Goal: Information Seeking & Learning: Check status

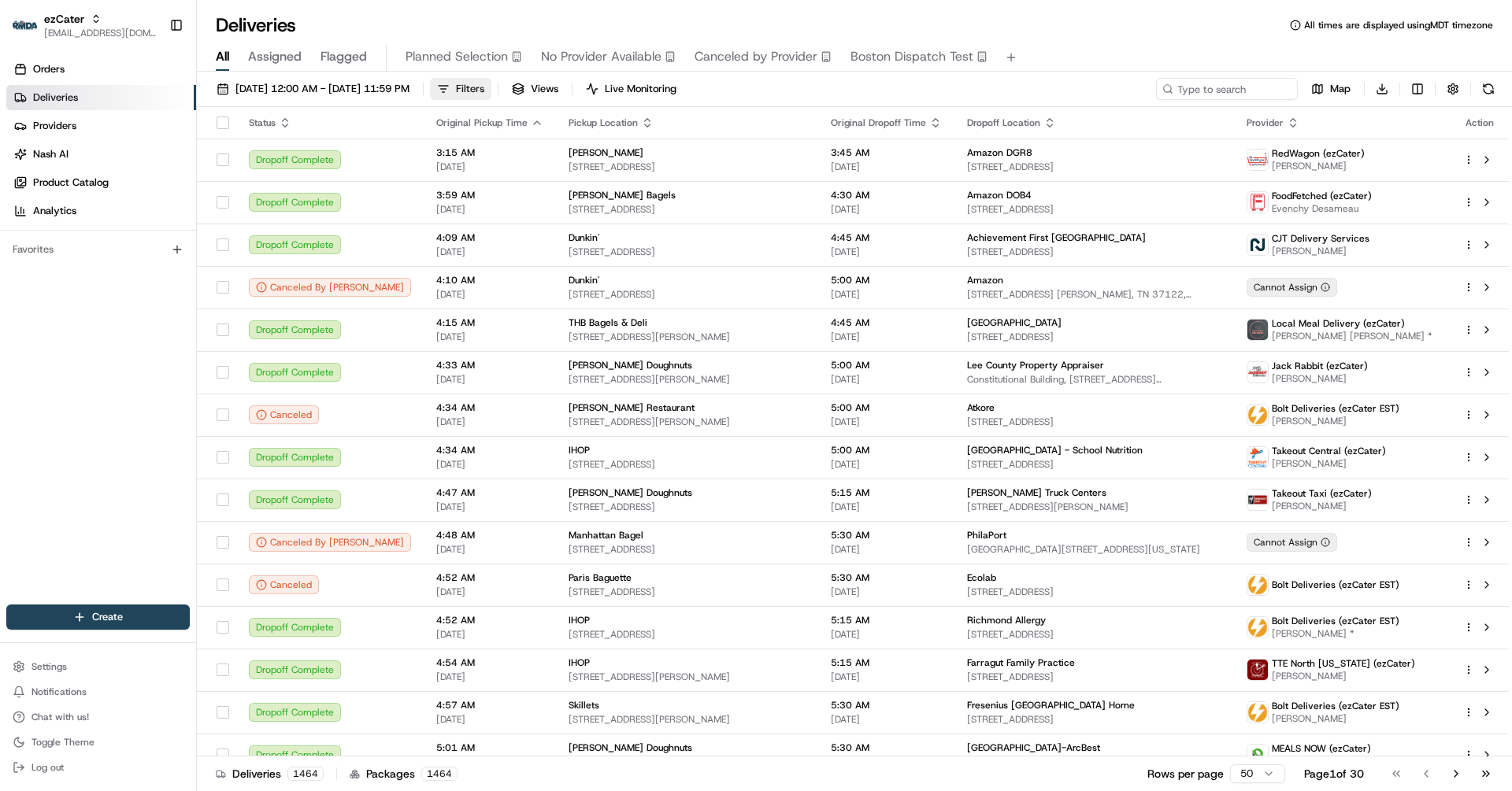
click at [484, 87] on span "Filters" at bounding box center [470, 89] width 28 height 14
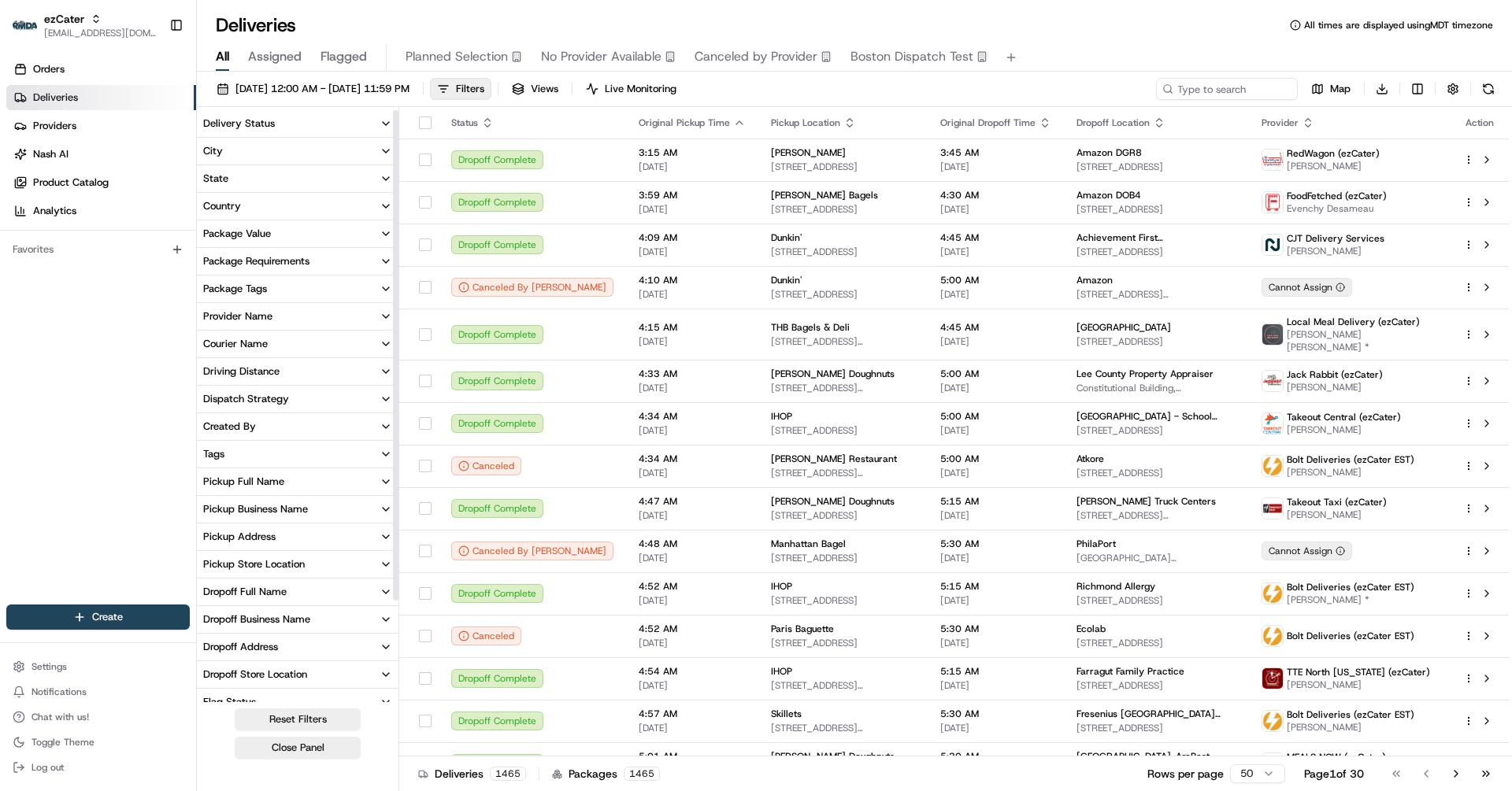
scroll to position [121, 0]
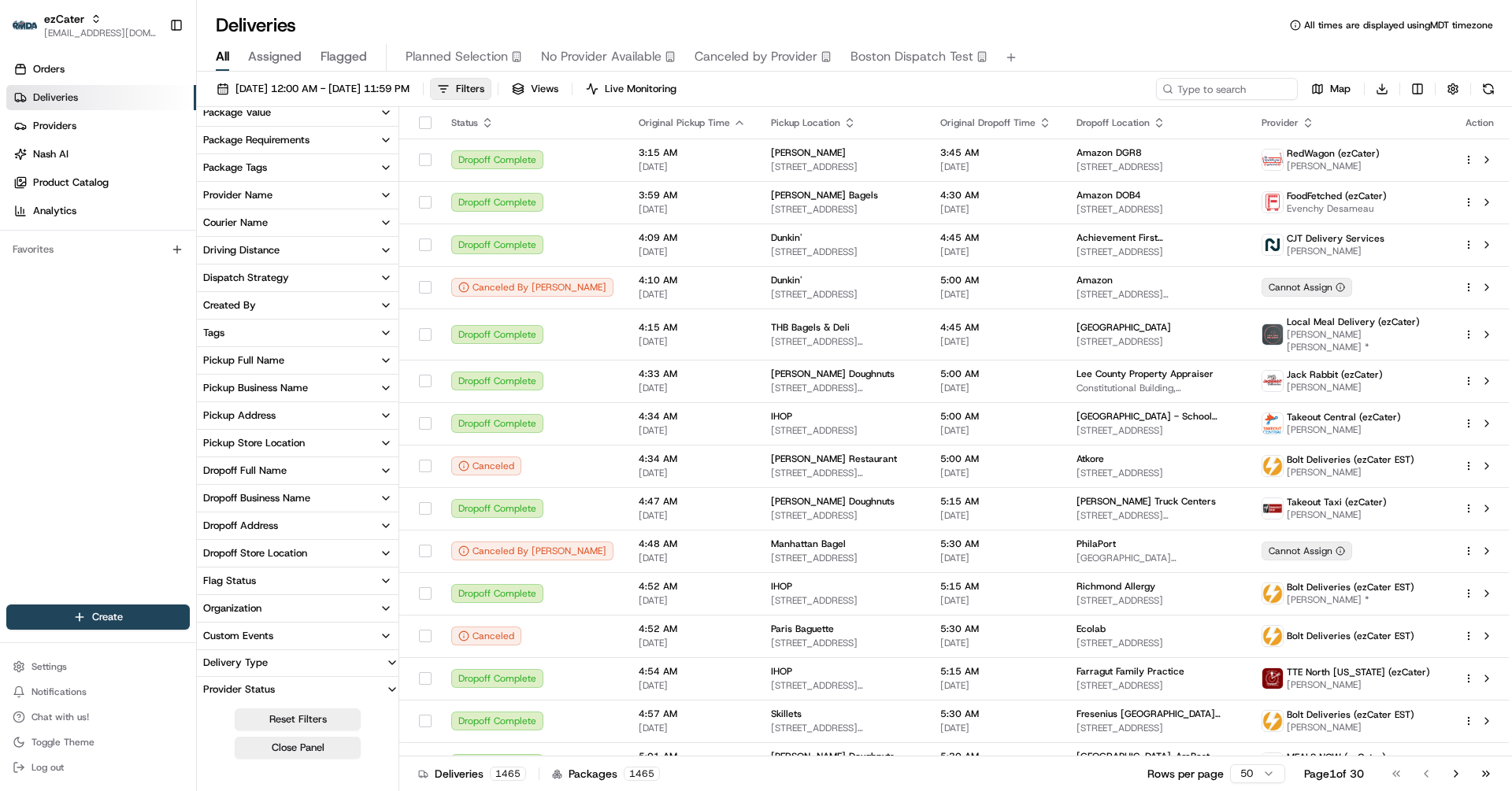
click at [321, 637] on button "Custom Events" at bounding box center [298, 636] width 202 height 27
click at [252, 605] on input at bounding box center [306, 608] width 176 height 25
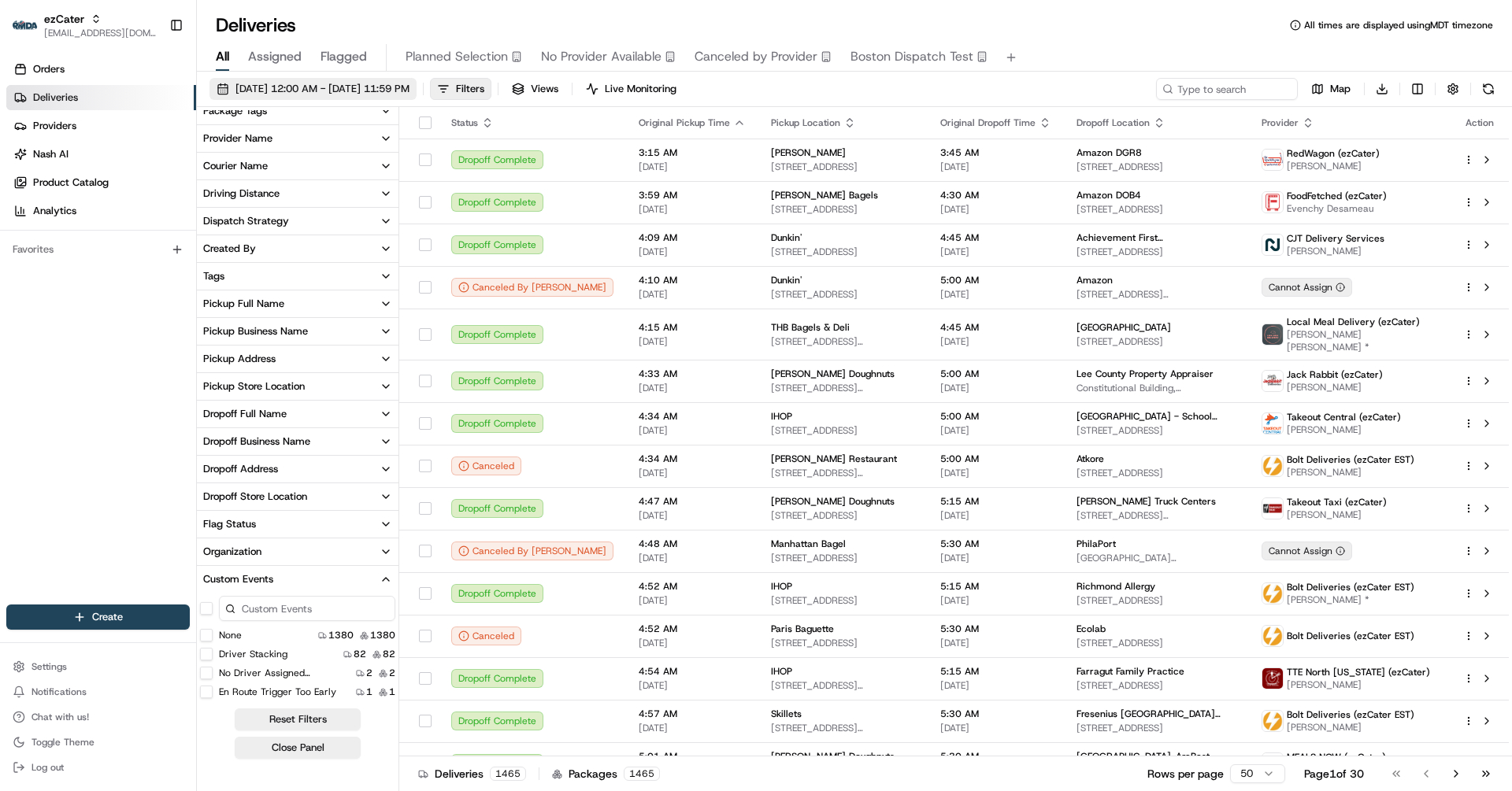
click at [377, 91] on span "08/20/2025 12:00 AM - 08/20/2025 11:59 PM" at bounding box center [323, 89] width 174 height 14
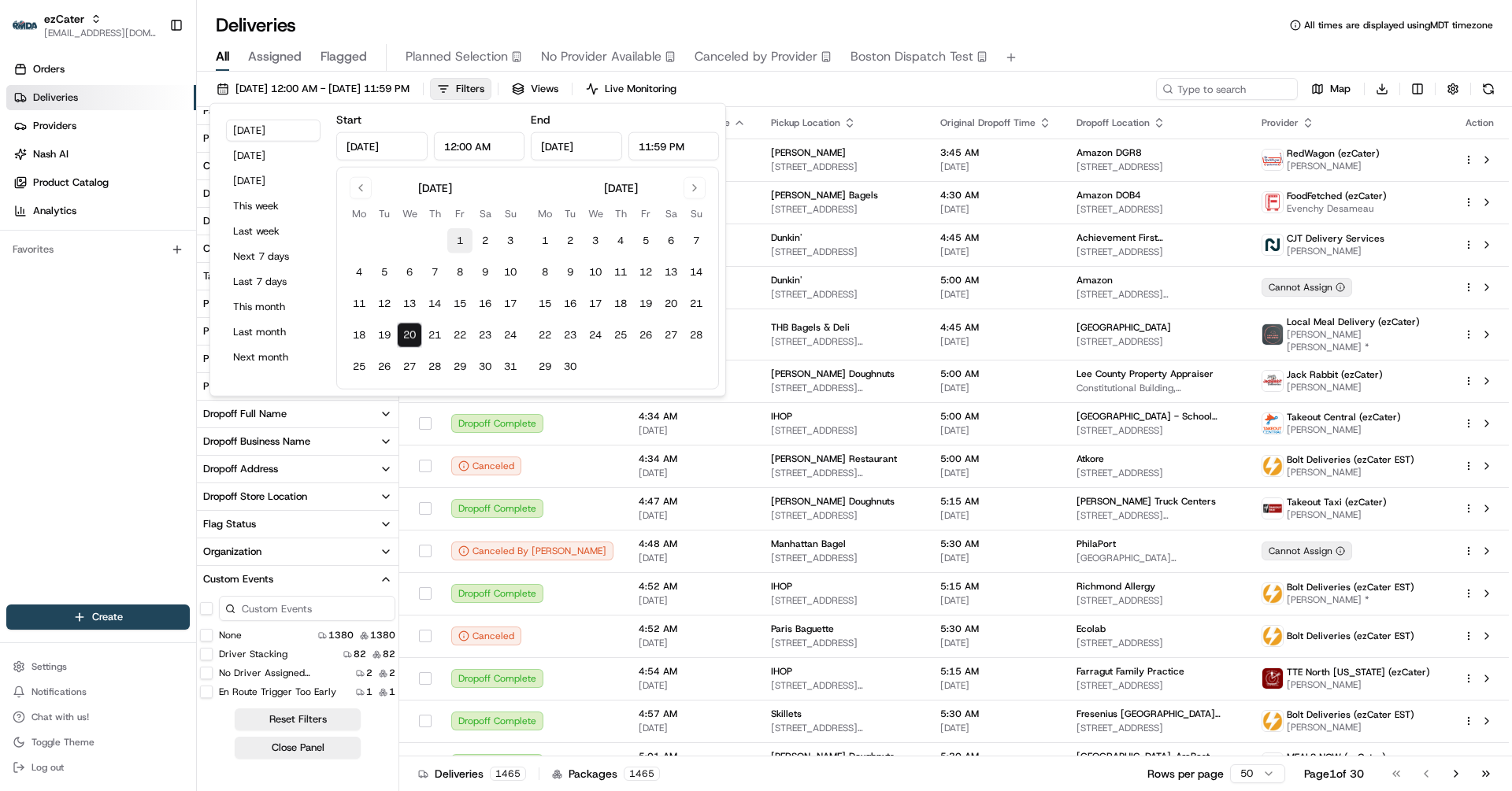
click at [463, 244] on button "1" at bounding box center [459, 240] width 25 height 25
type input "Aug 1, 2025"
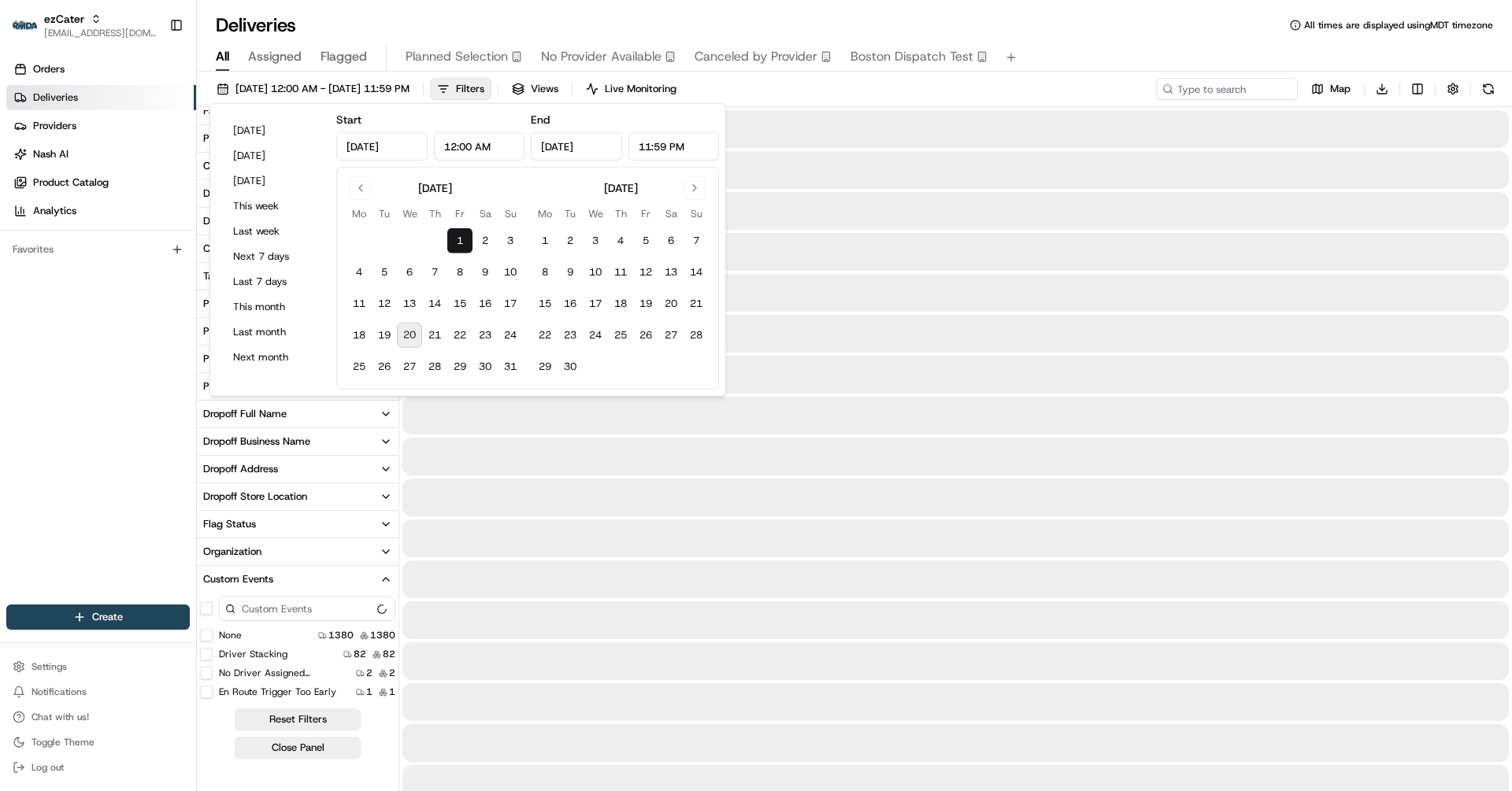
click at [410, 335] on button "20" at bounding box center [409, 335] width 25 height 25
type input "Aug 20, 2025"
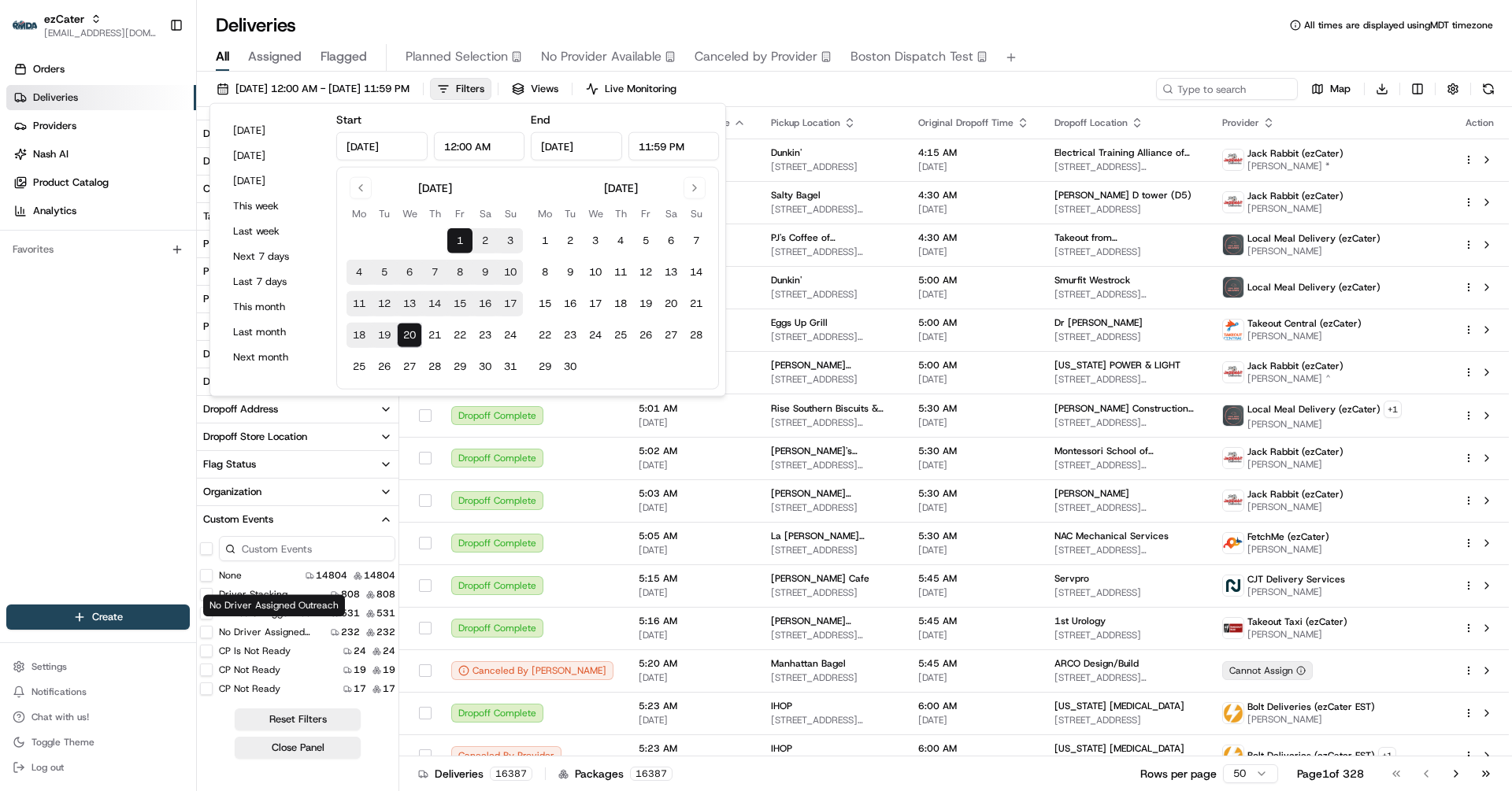
scroll to position [41, 0]
click at [208, 605] on ready "CP is not ready" at bounding box center [207, 610] width 13 height 13
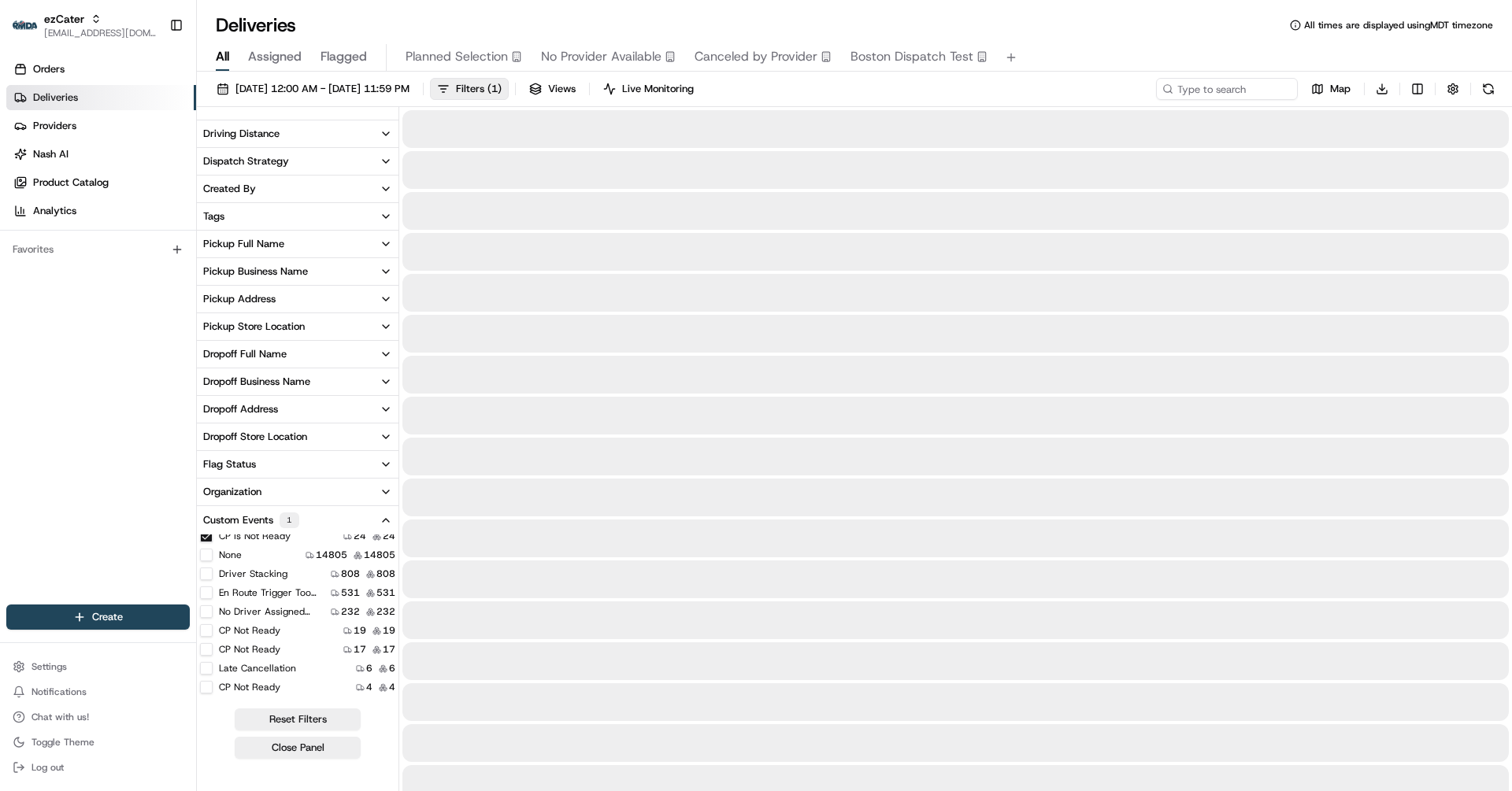
scroll to position [182, 0]
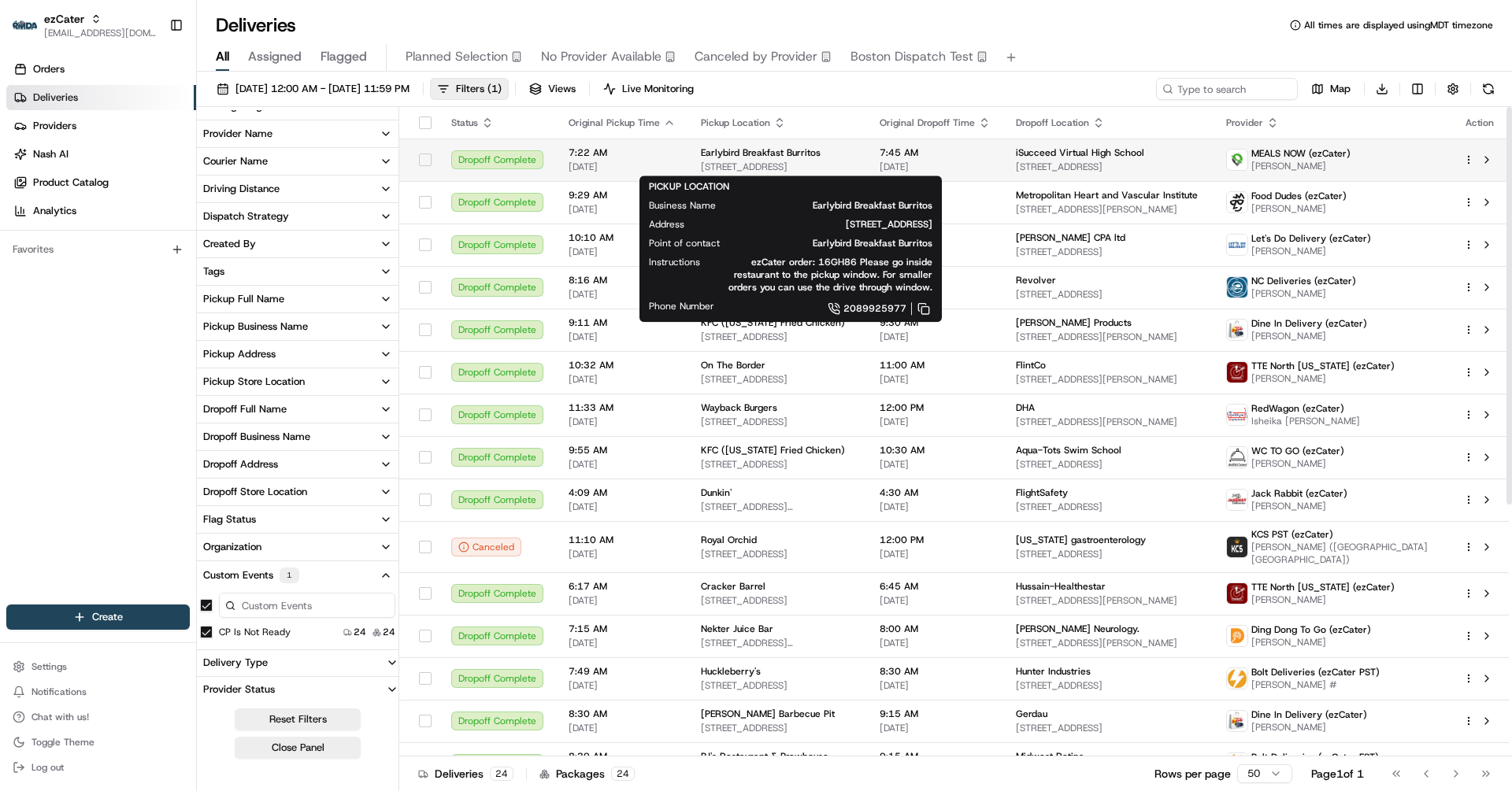
click at [802, 161] on span "231 E State St, Eagle, ID 83616, USA" at bounding box center [778, 167] width 154 height 13
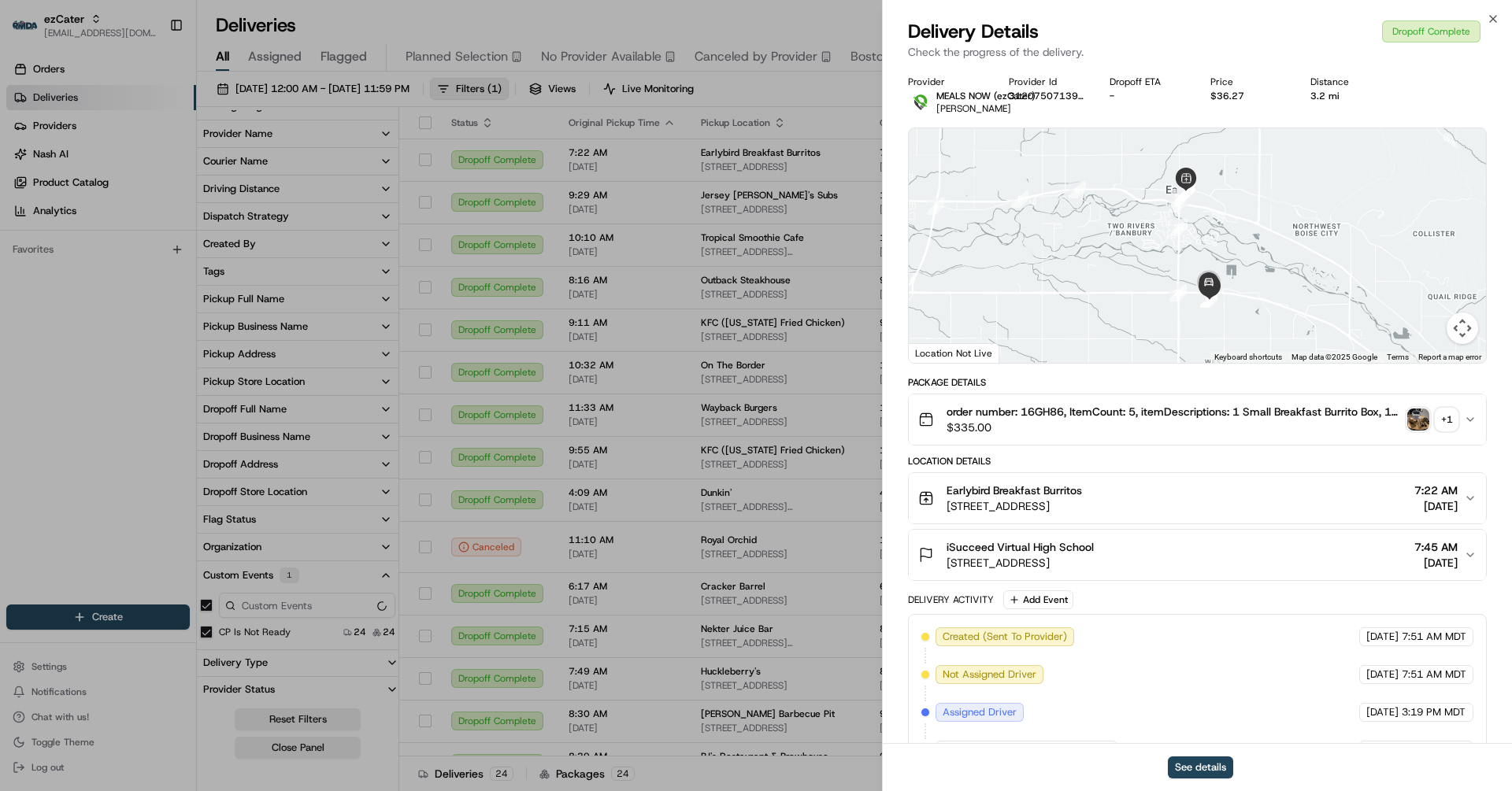
scroll to position [295, 0]
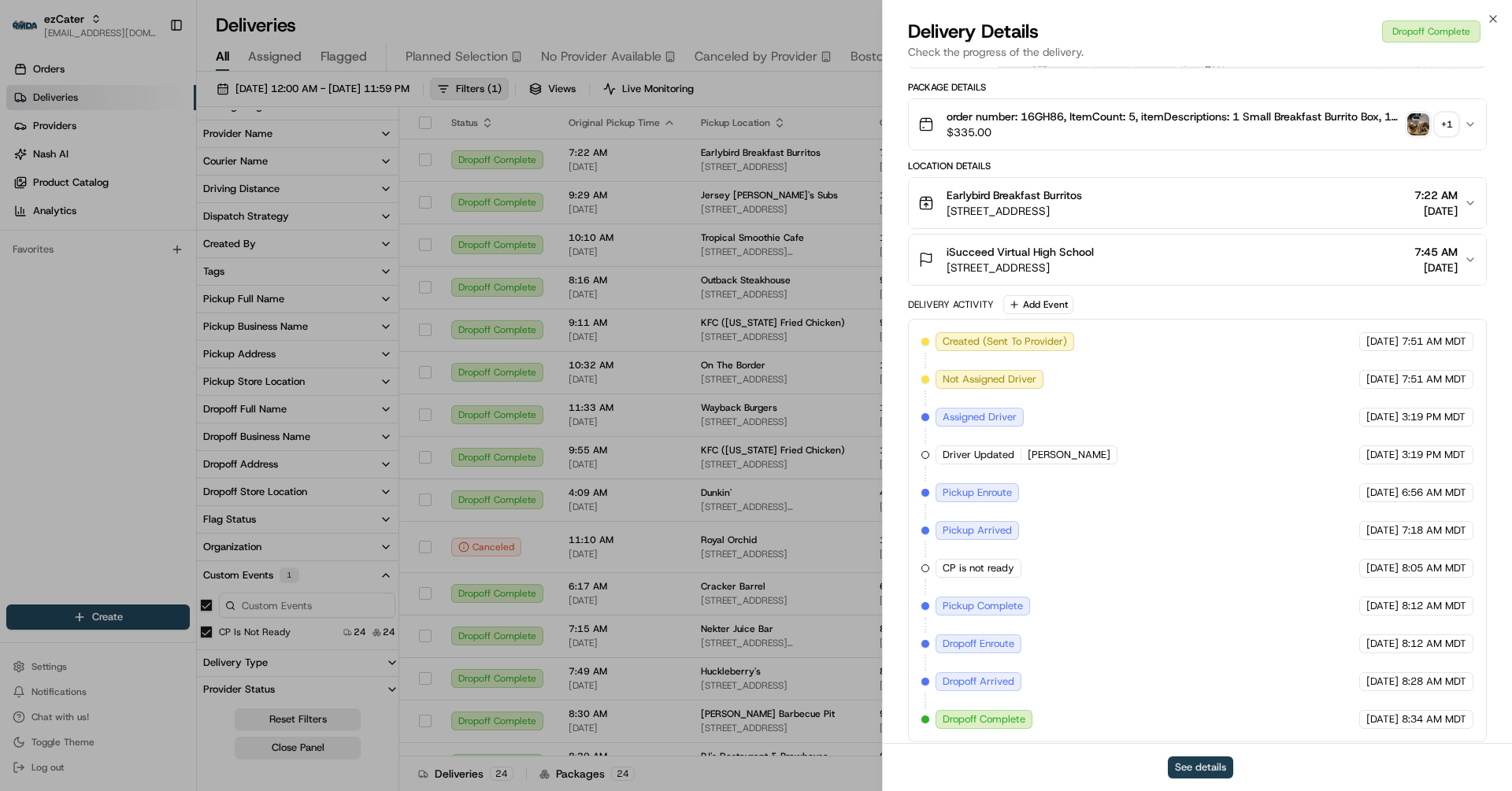
click at [1196, 764] on button "See details" at bounding box center [1200, 767] width 65 height 22
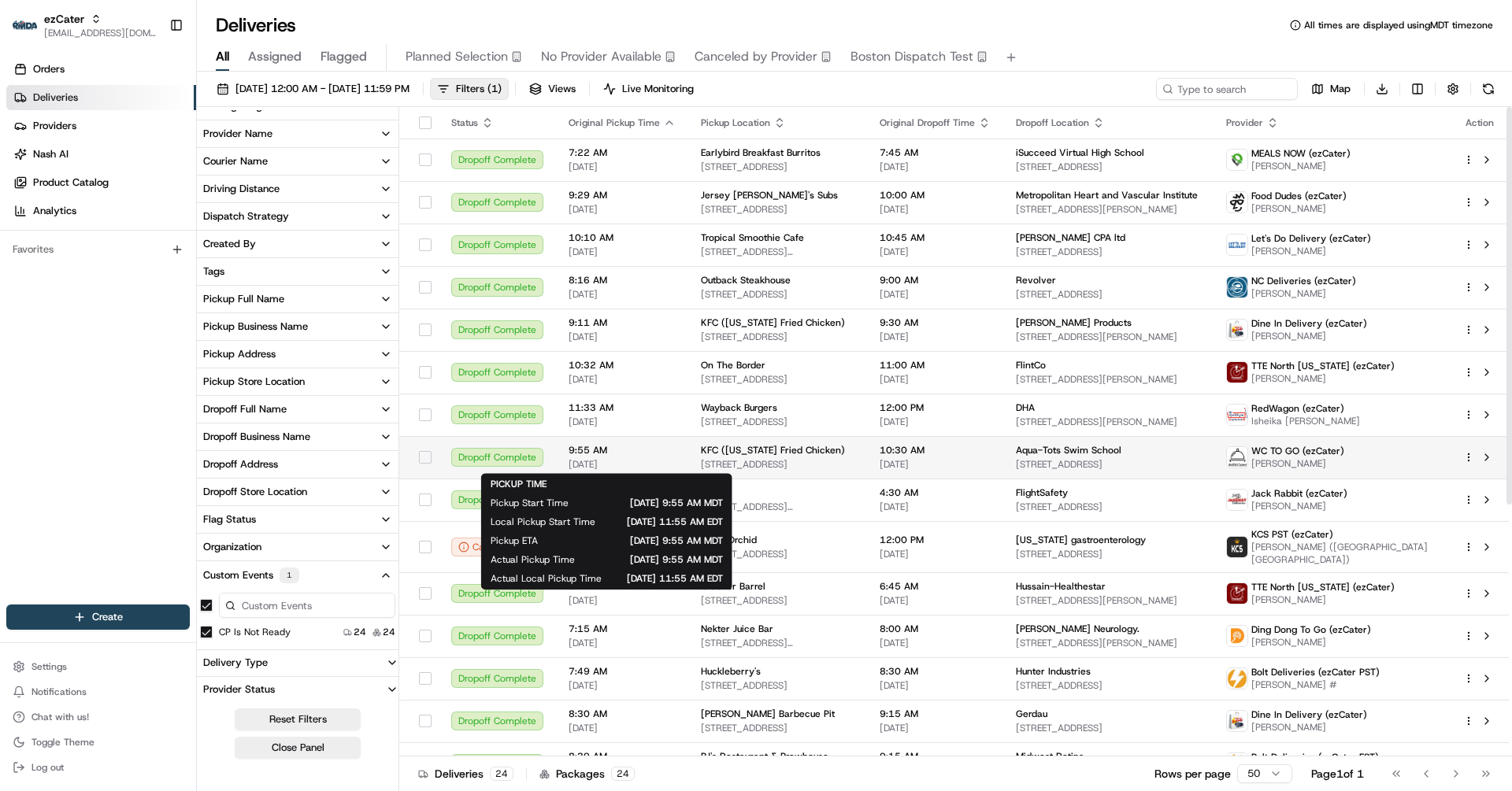
click at [631, 457] on div "9:55 AM 08/10/2025" at bounding box center [622, 457] width 107 height 27
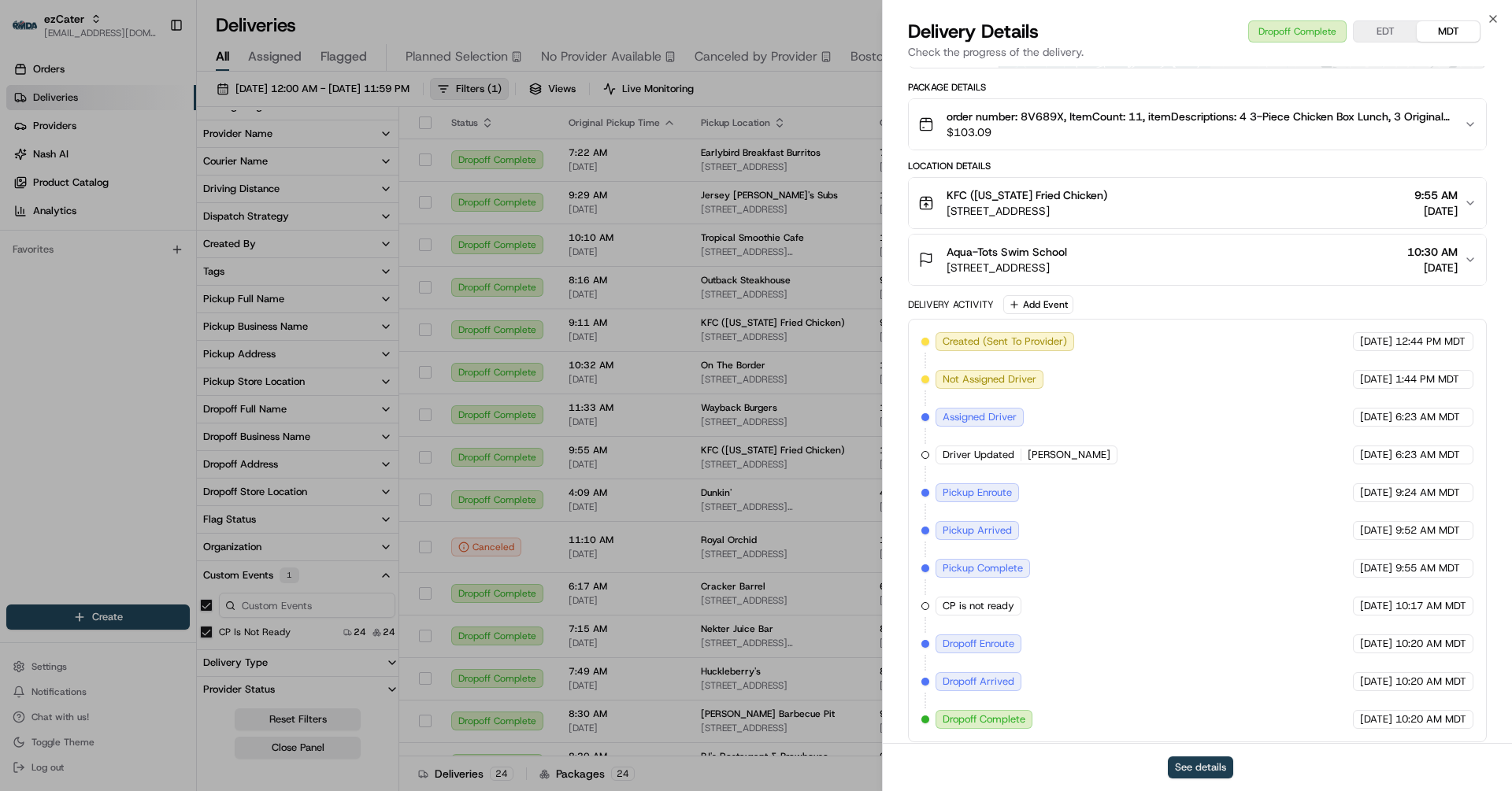
click at [1198, 768] on button "See details" at bounding box center [1200, 767] width 65 height 22
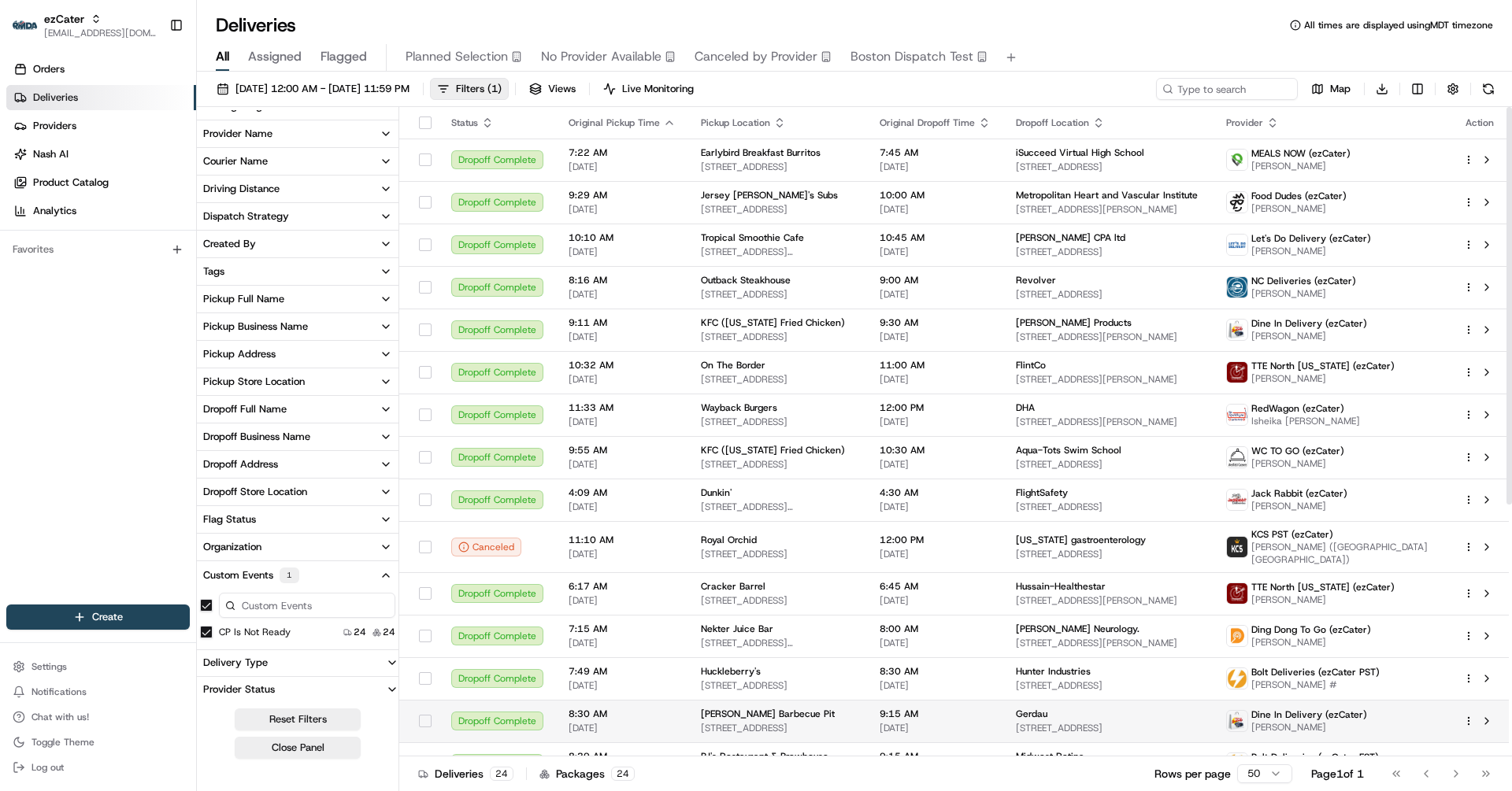
click at [598, 707] on span "8:30 AM" at bounding box center [622, 714] width 107 height 13
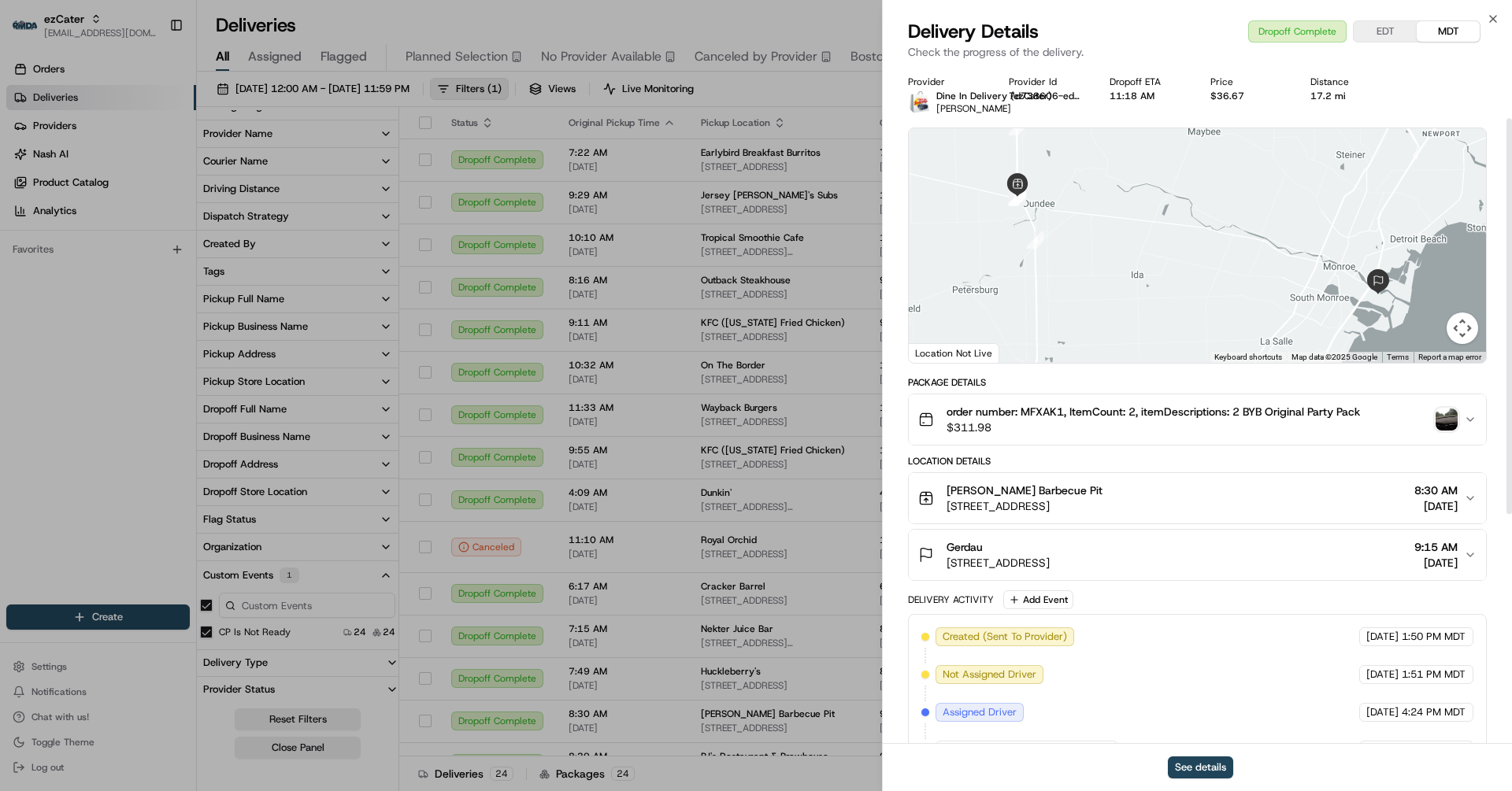
scroll to position [482, 0]
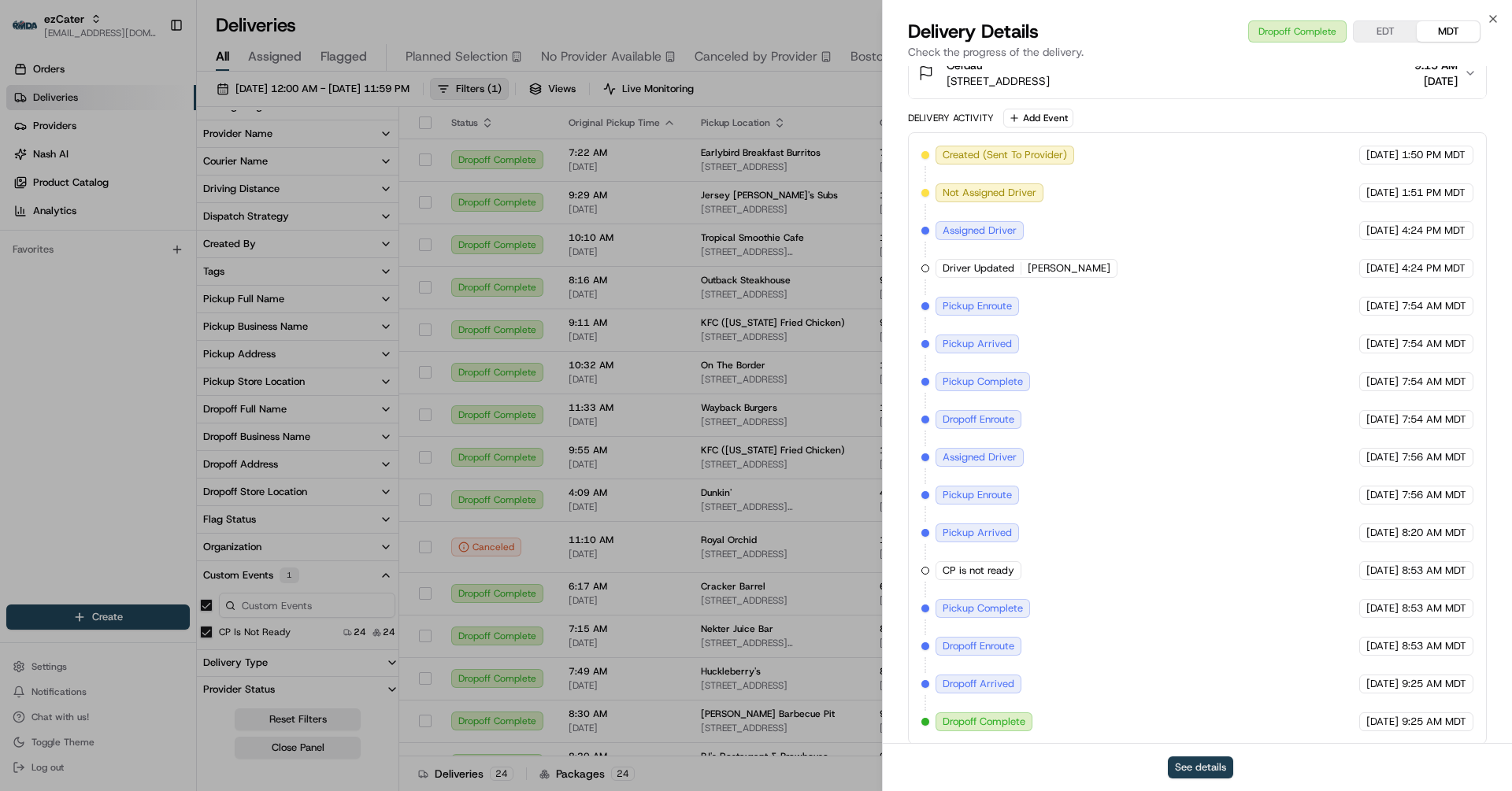
click at [1205, 767] on button "See details" at bounding box center [1200, 767] width 65 height 22
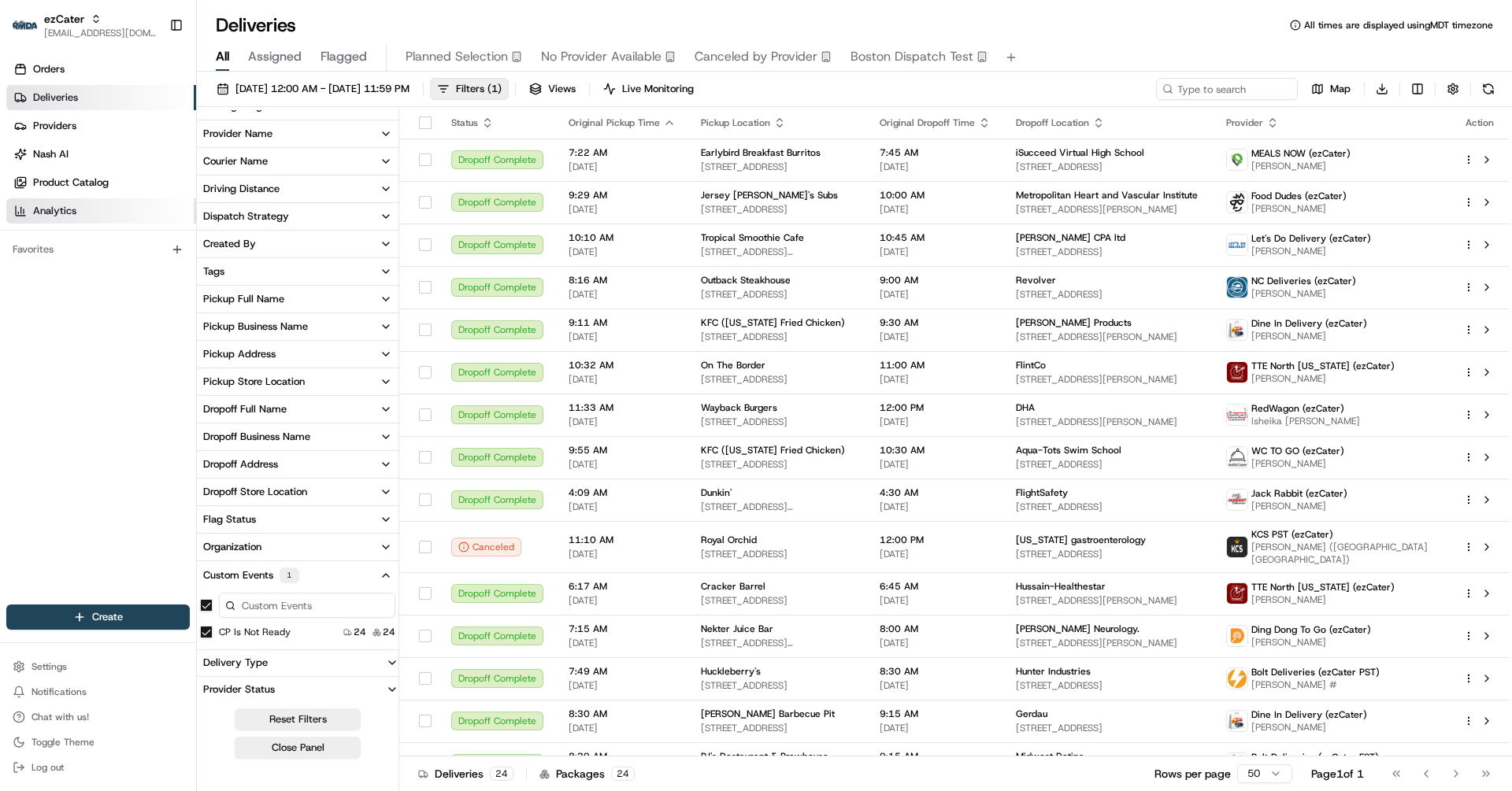
click at [72, 203] on link "Analytics" at bounding box center [101, 211] width 190 height 25
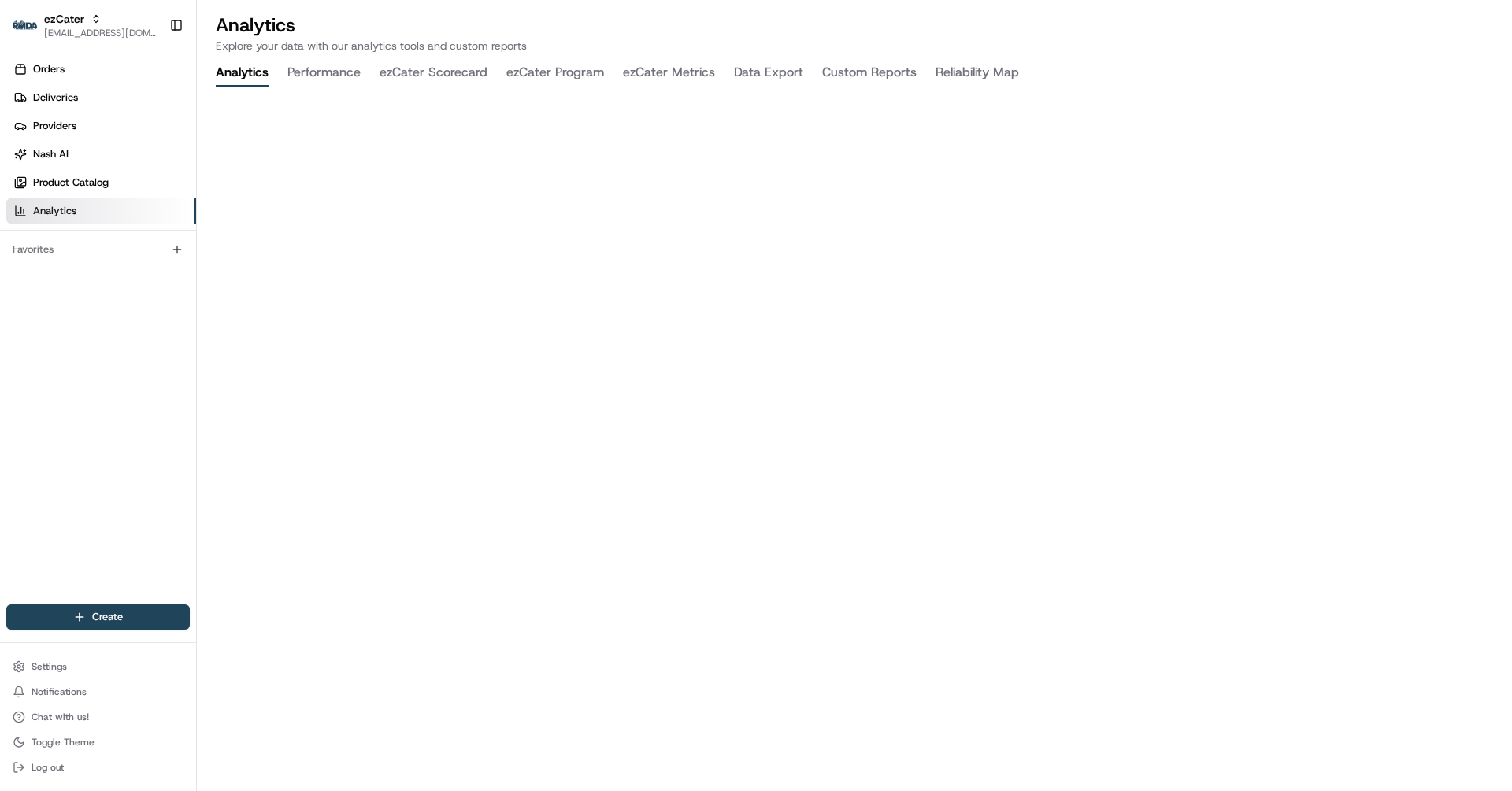
click at [655, 79] on button "ezCater Metrics" at bounding box center [669, 72] width 92 height 27
click at [54, 43] on button "ezCater jes@usenash.com" at bounding box center [84, 25] width 157 height 38
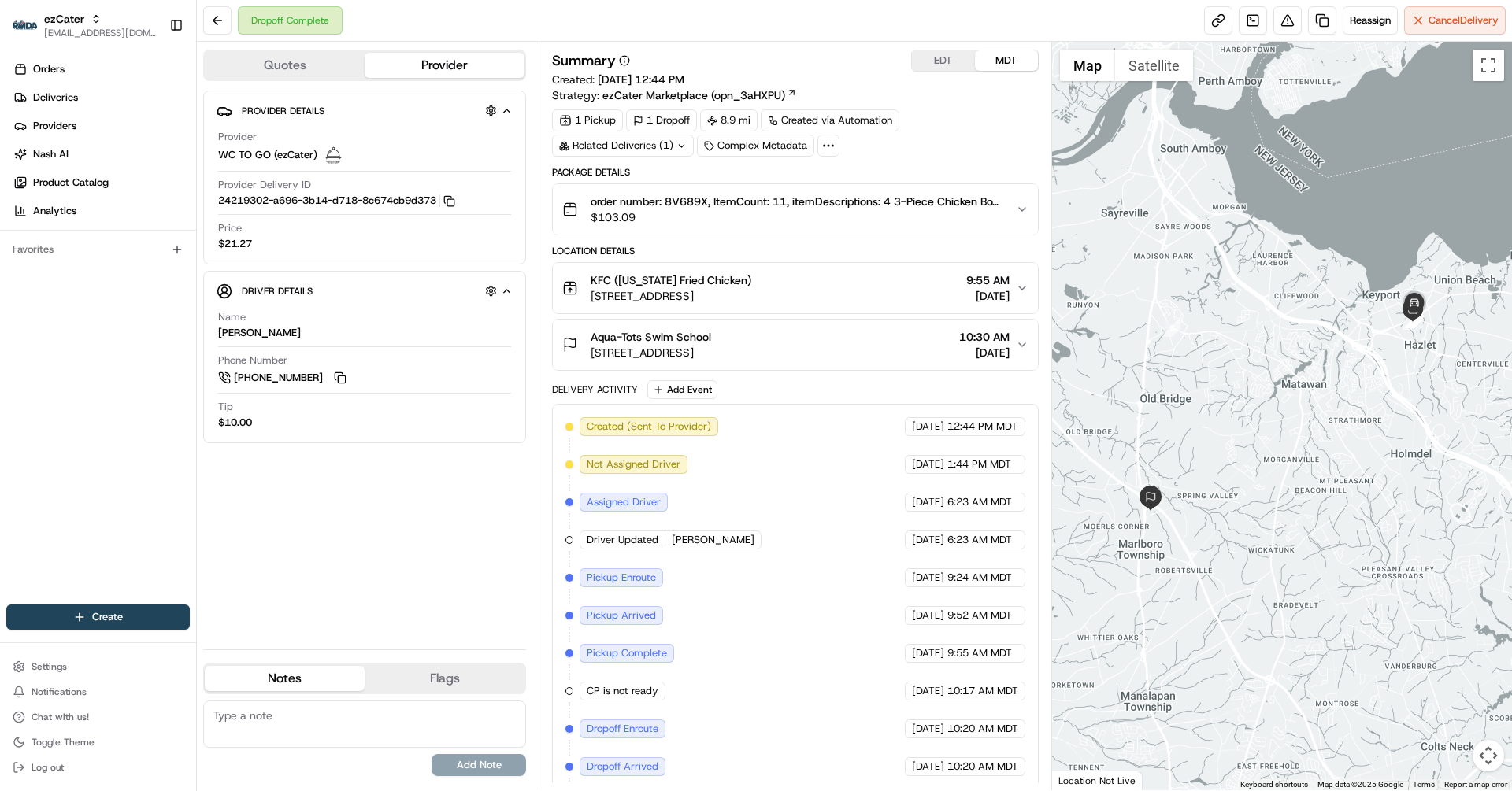
scroll to position [35, 0]
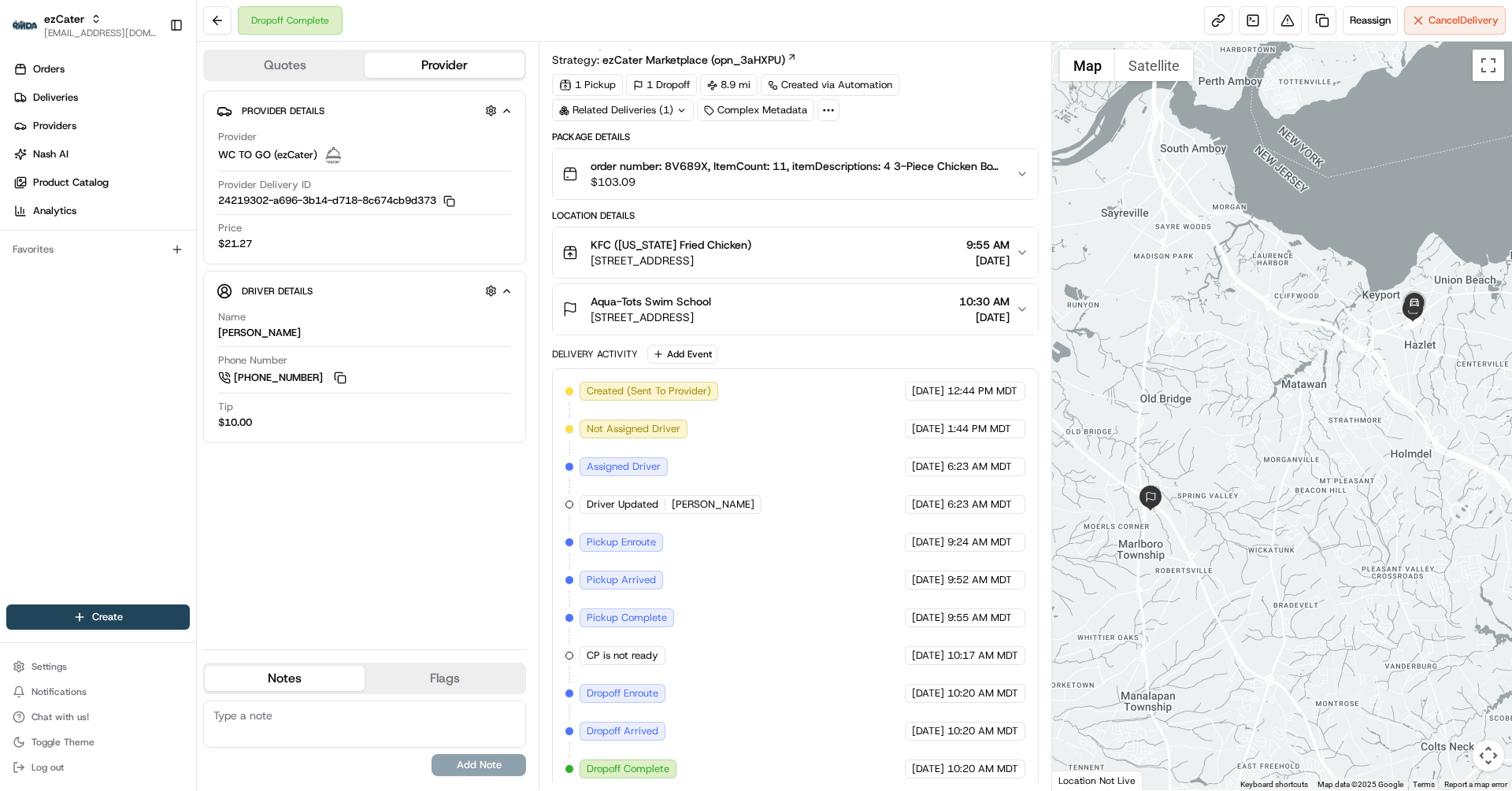
click at [438, 670] on button "Flags" at bounding box center [444, 678] width 160 height 25
click at [290, 668] on button "Notes" at bounding box center [285, 678] width 160 height 25
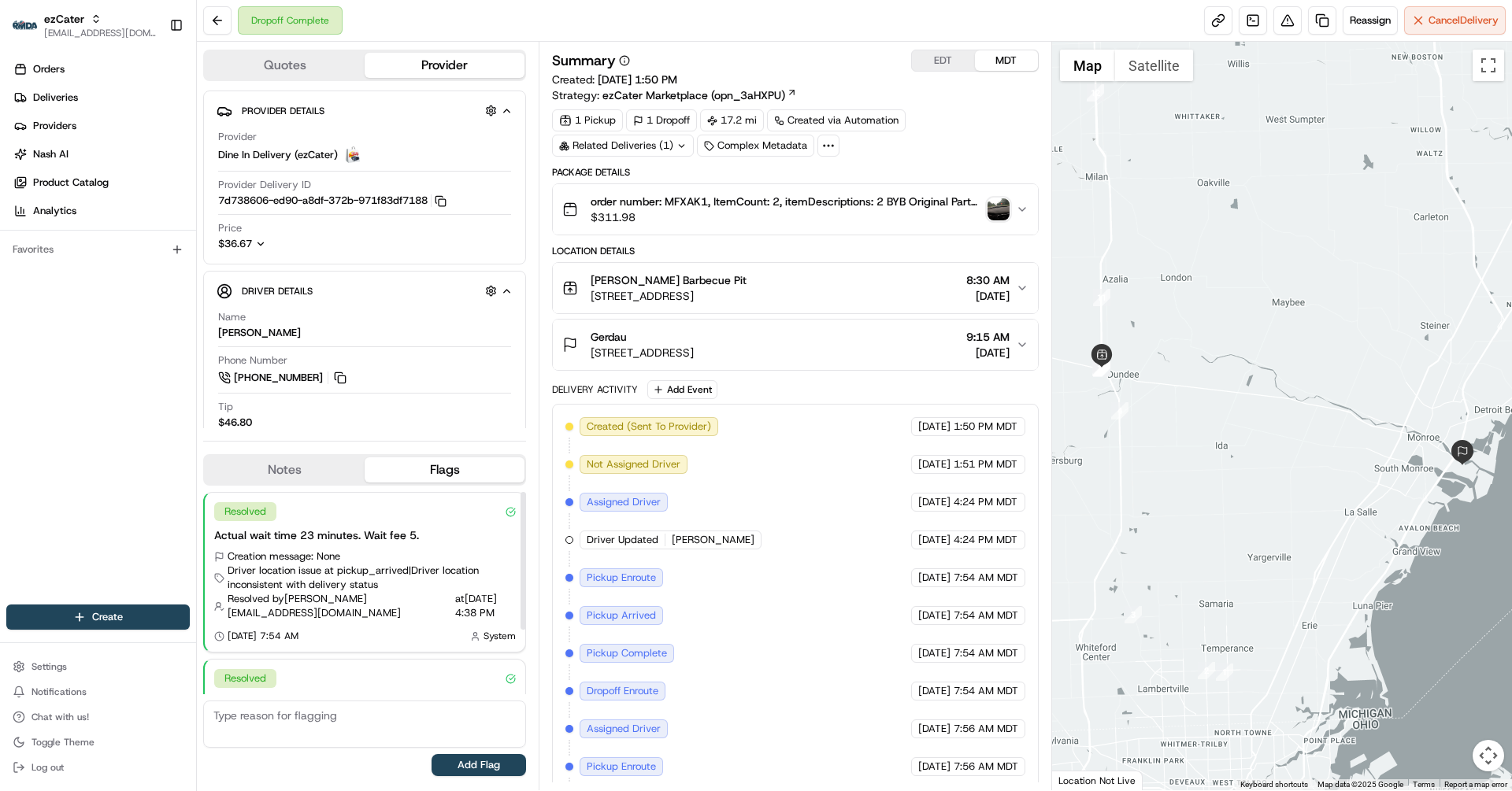
scroll to position [222, 0]
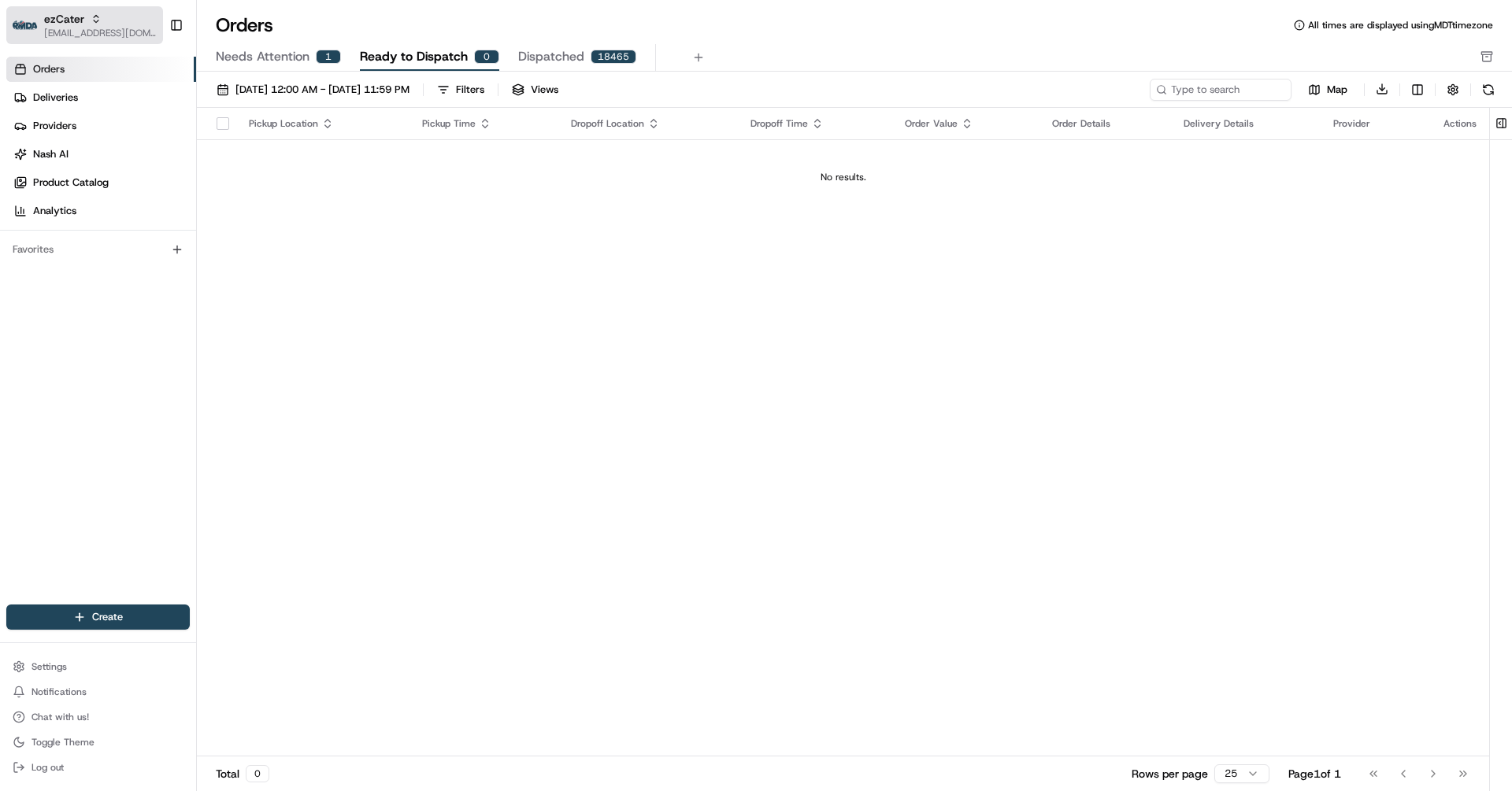
click at [117, 7] on button "ezCater [EMAIL_ADDRESS][DOMAIN_NAME]" at bounding box center [84, 25] width 157 height 38
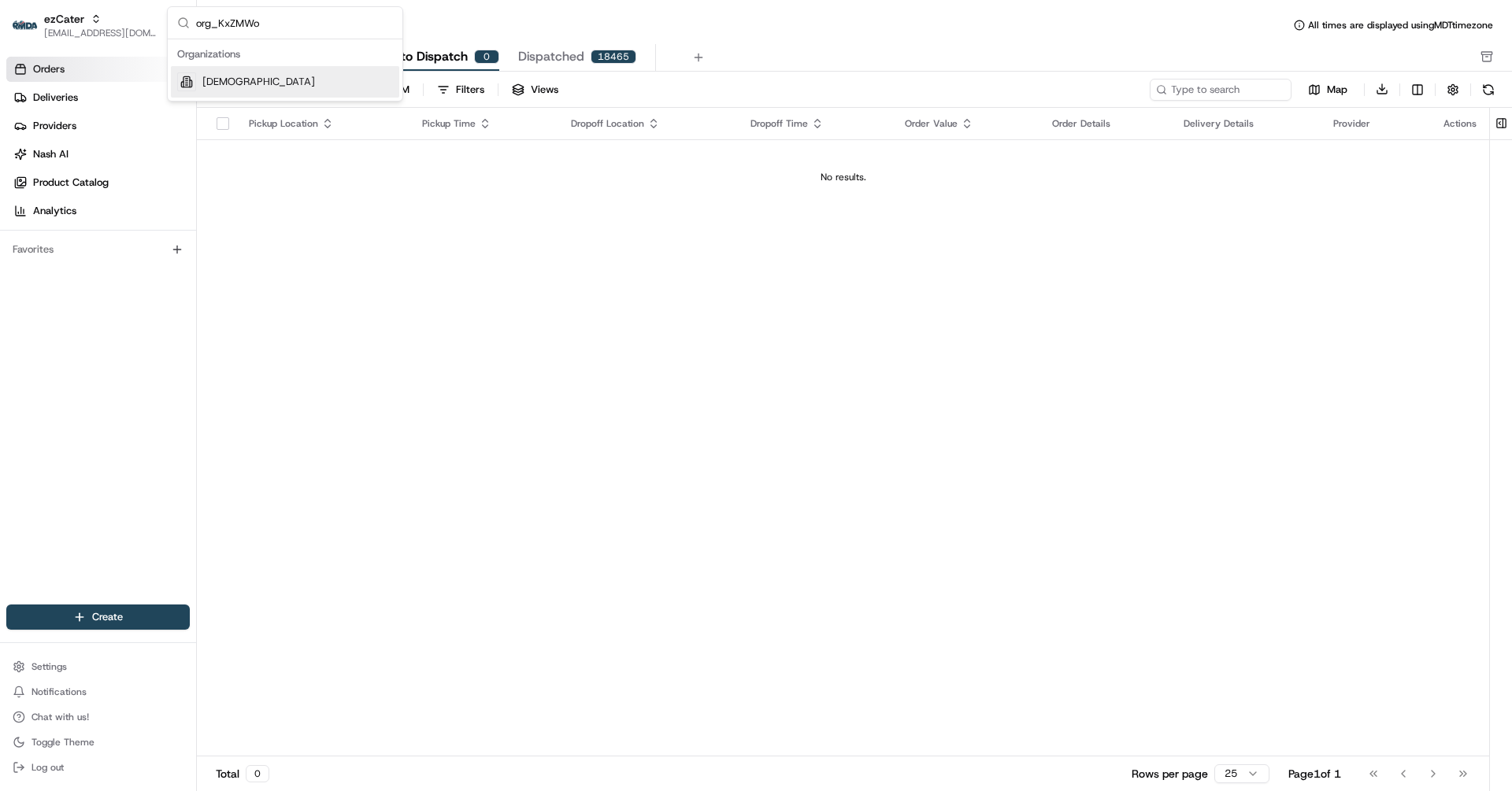
type input "org_KxZMWo"
click at [226, 93] on div "[DEMOGRAPHIC_DATA]" at bounding box center [286, 81] width 228 height 31
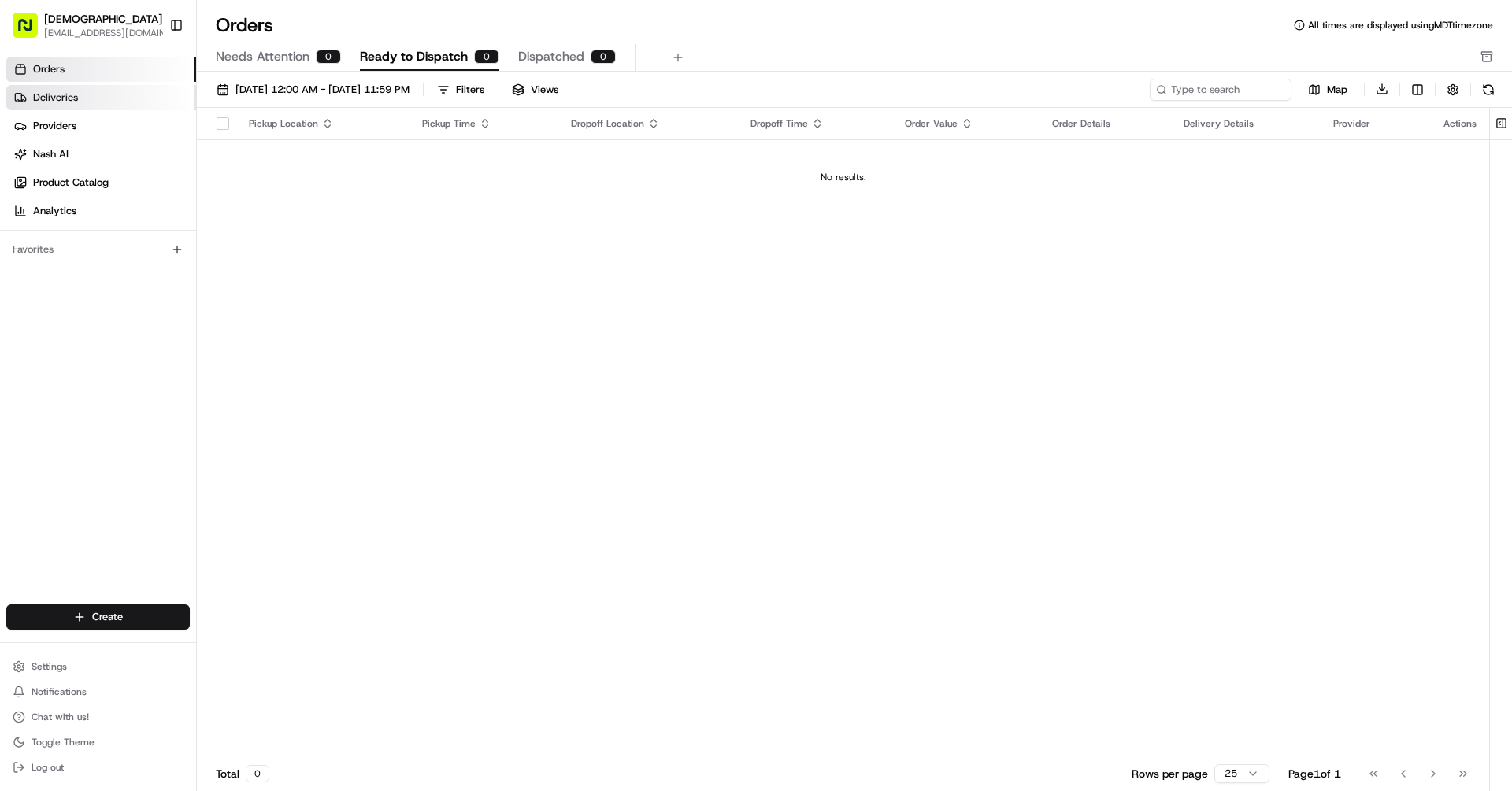
click at [82, 91] on link "Deliveries" at bounding box center [101, 97] width 190 height 25
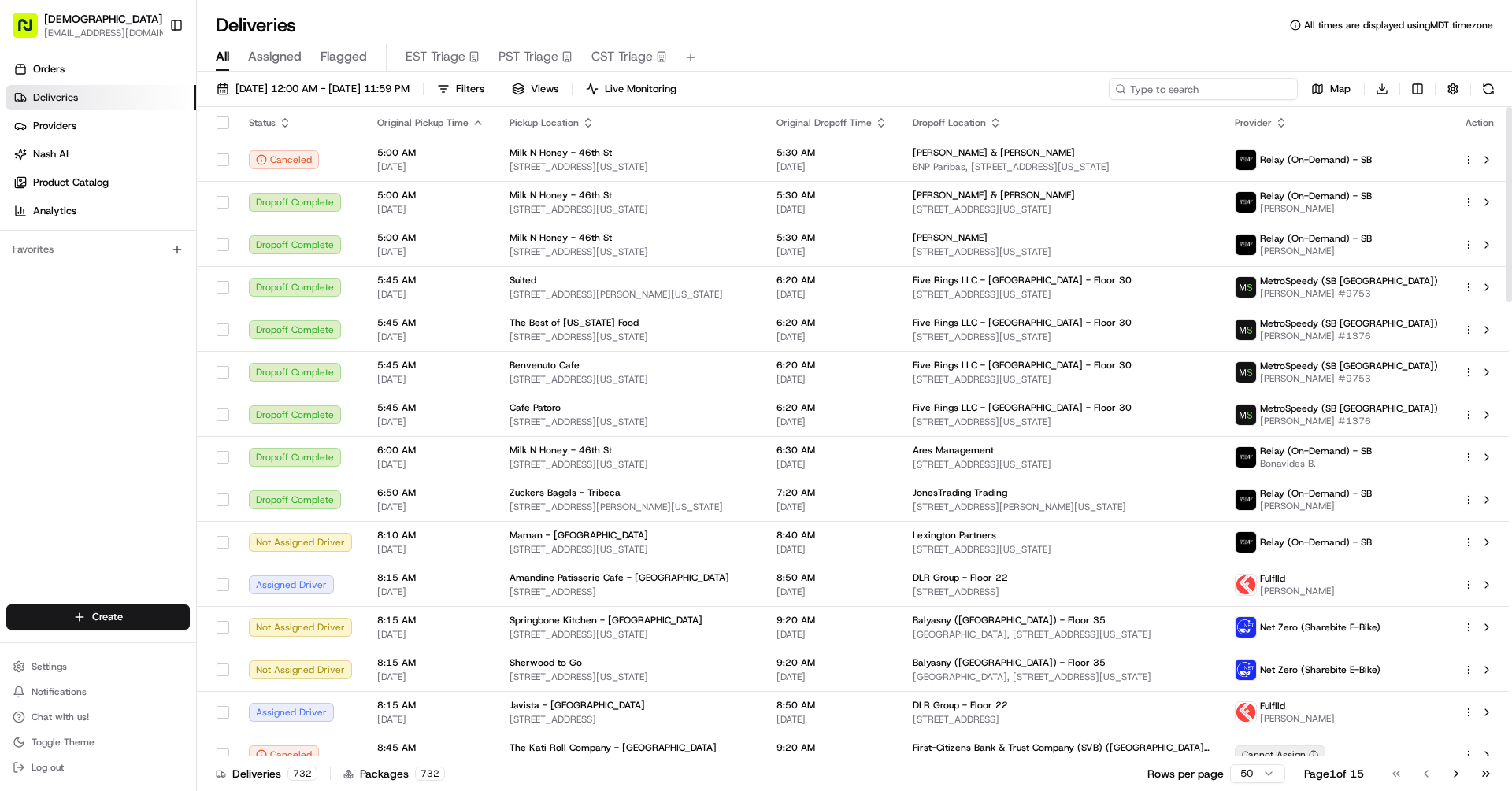
click at [1222, 96] on input at bounding box center [1203, 88] width 189 height 22
paste input "org_KxZMWo"
type input "org_KxZMWo"
paste input "job_ne7qXcA3vmtE5fwmMgKsbS"
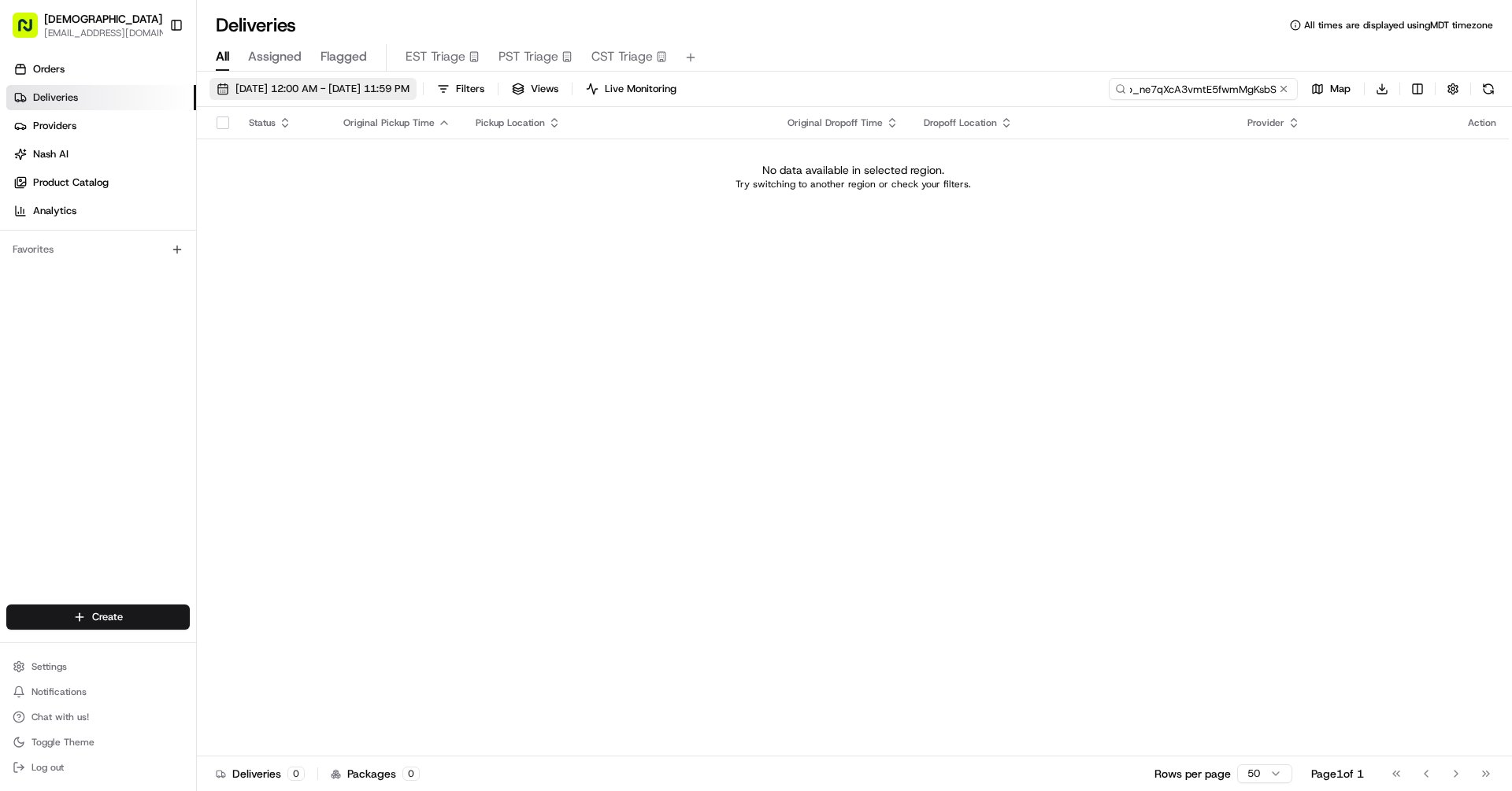
type input "job_ne7qXcA3vmtE5fwmMgKsbS"
click at [323, 82] on span "08/20/2025 12:00 AM - 08/20/2025 11:59 PM" at bounding box center [323, 89] width 174 height 14
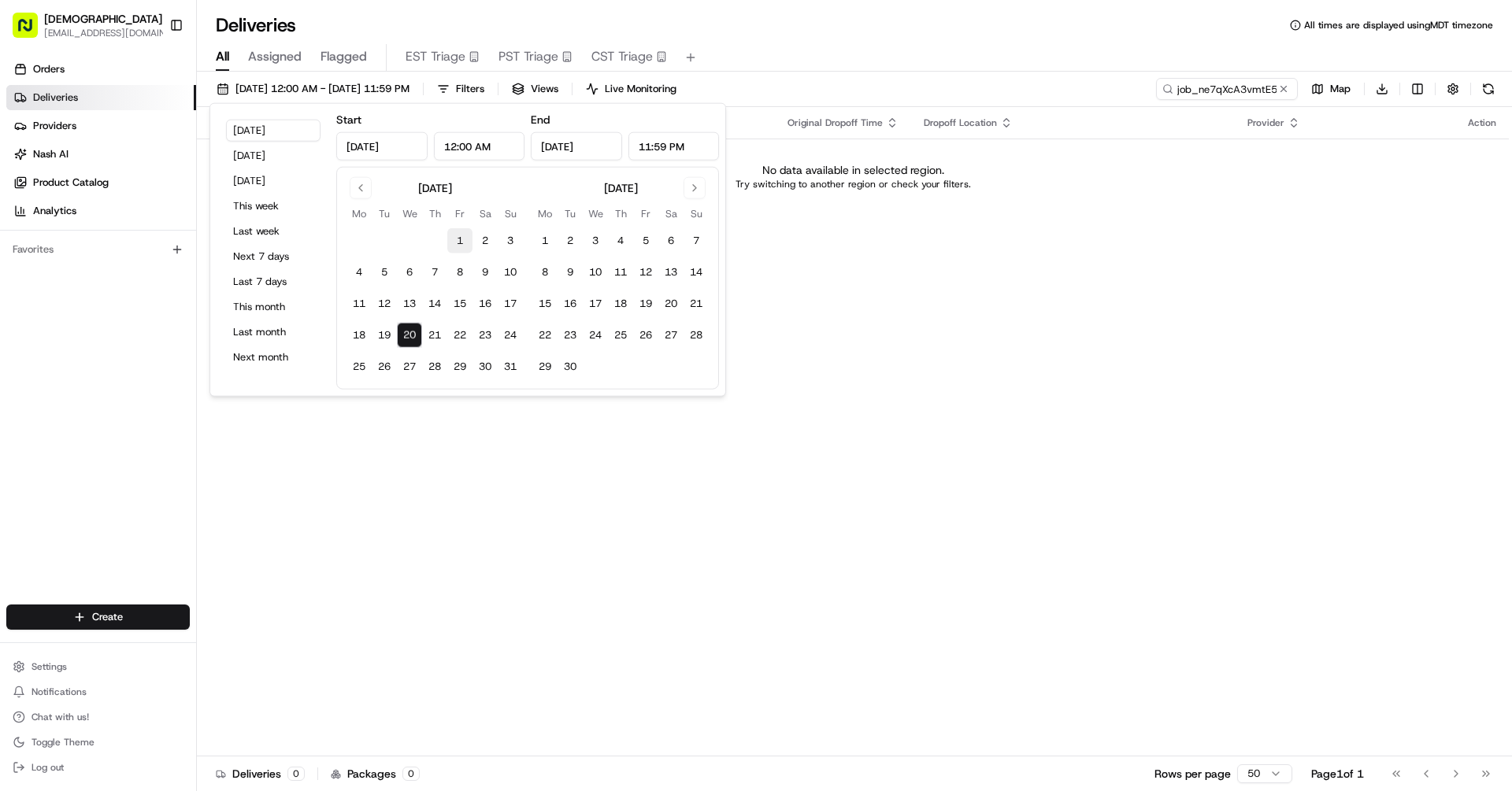
click at [456, 245] on button "1" at bounding box center [459, 240] width 25 height 25
type input "Aug 1, 2025"
click at [418, 342] on button "20" at bounding box center [409, 335] width 25 height 25
type input "Aug 20, 2025"
click at [880, 30] on div "Deliveries All times are displayed using MDT timezone" at bounding box center [855, 25] width 1316 height 25
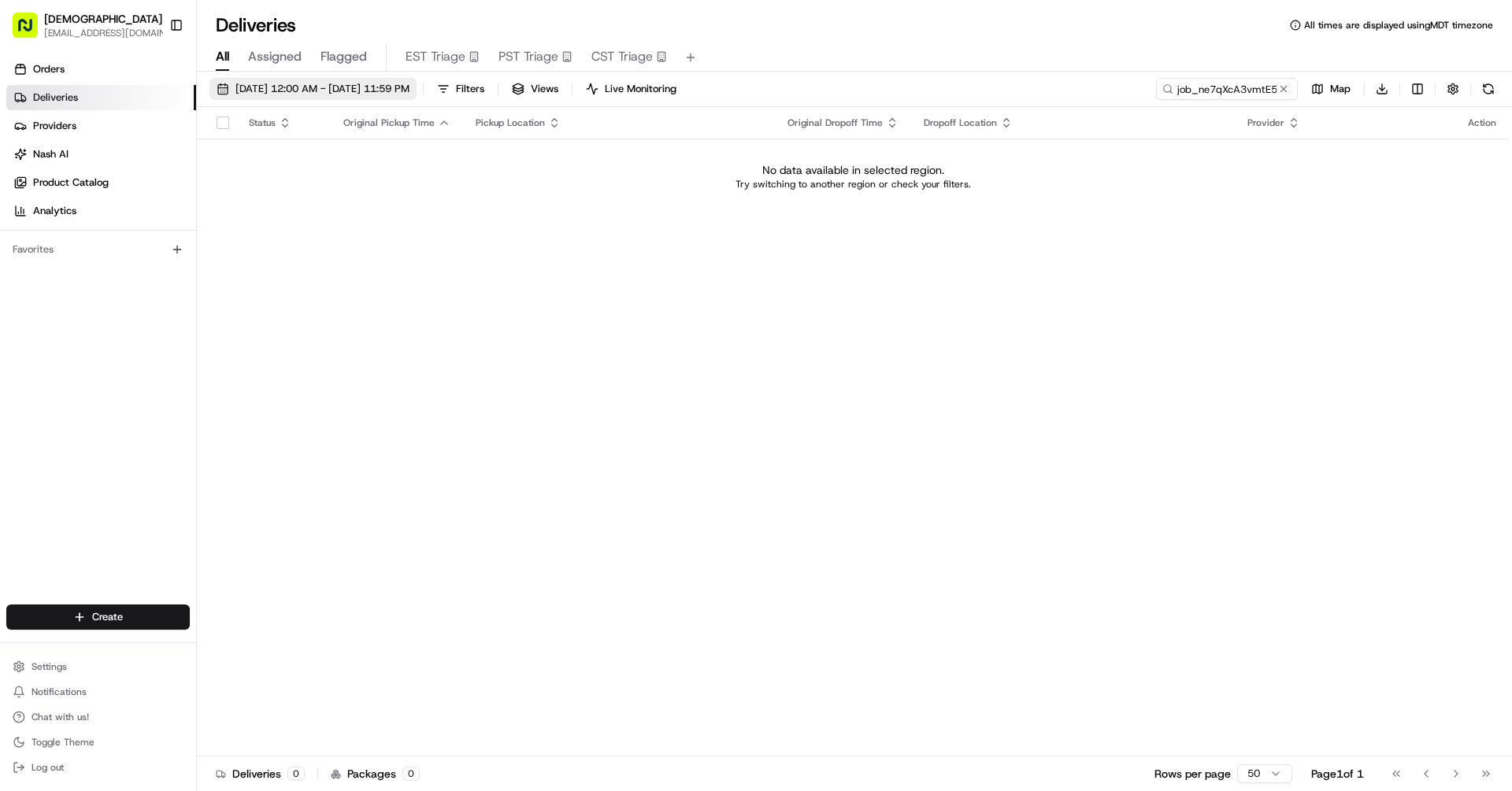
click at [409, 94] on span "08/01/2025 12:00 AM - 08/20/2025 11:59 PM" at bounding box center [323, 89] width 174 height 14
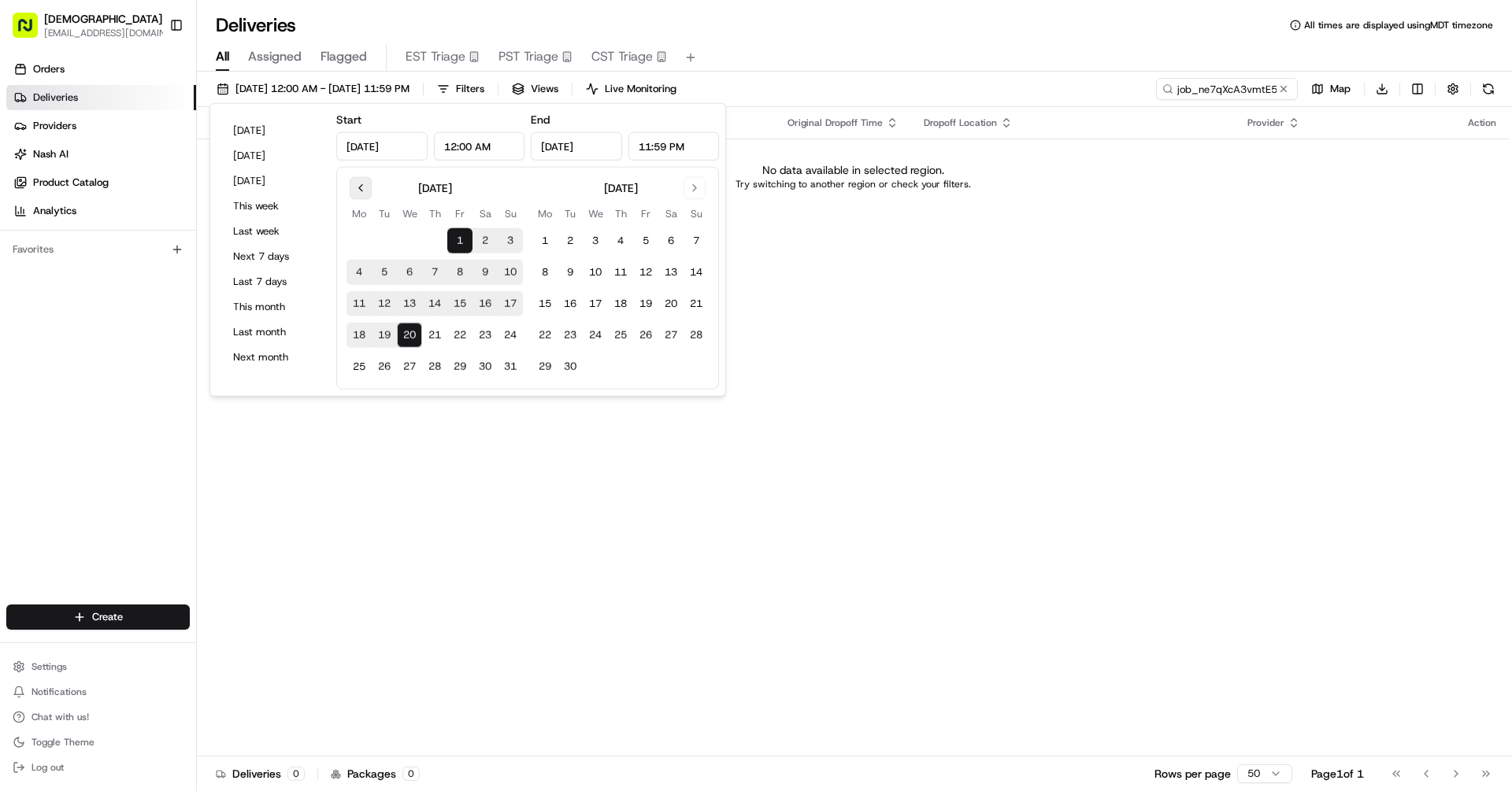
click at [351, 185] on button "Go to previous month" at bounding box center [360, 187] width 22 height 22
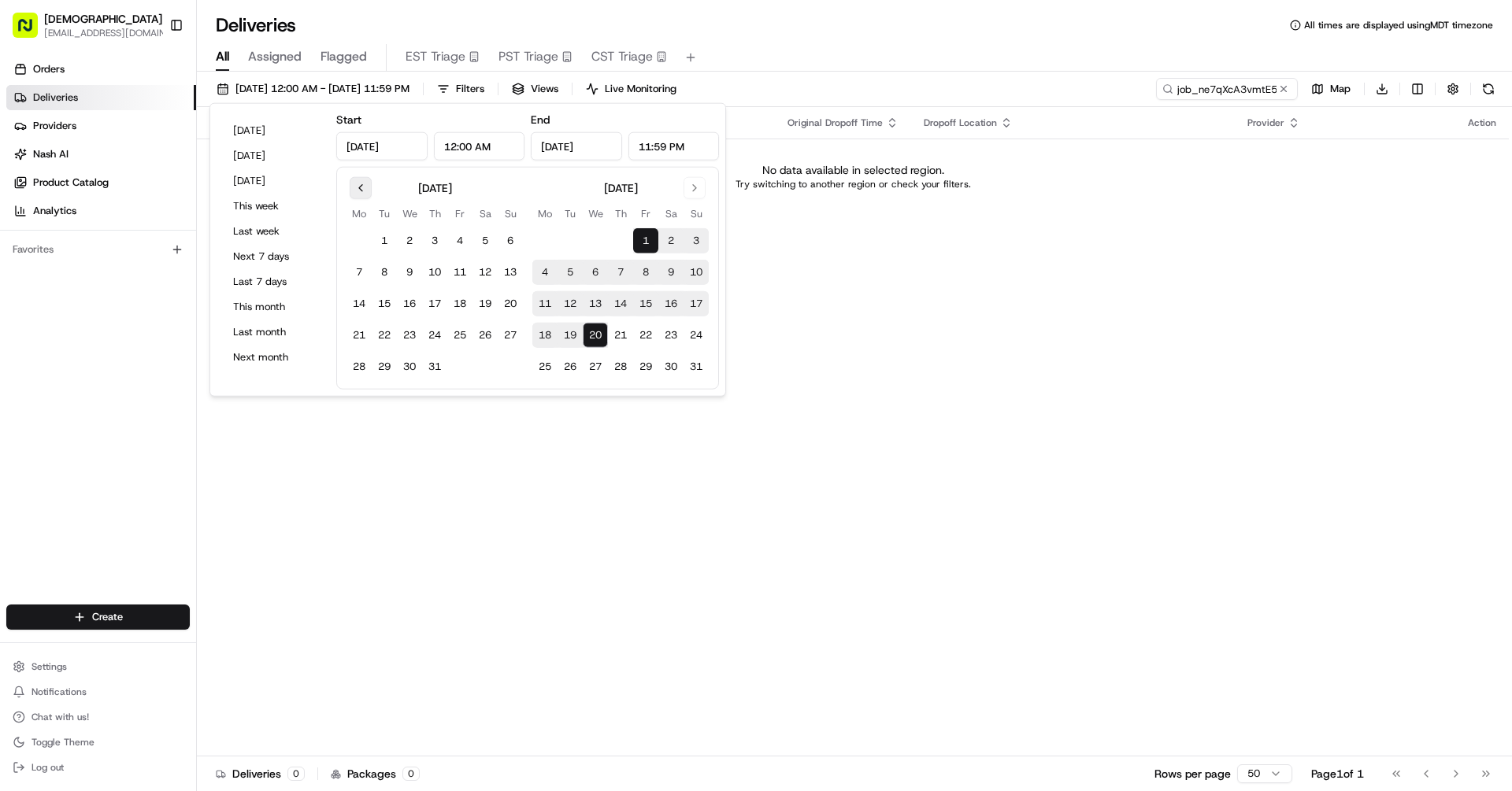
click at [351, 185] on button "Go to previous month" at bounding box center [360, 187] width 22 height 22
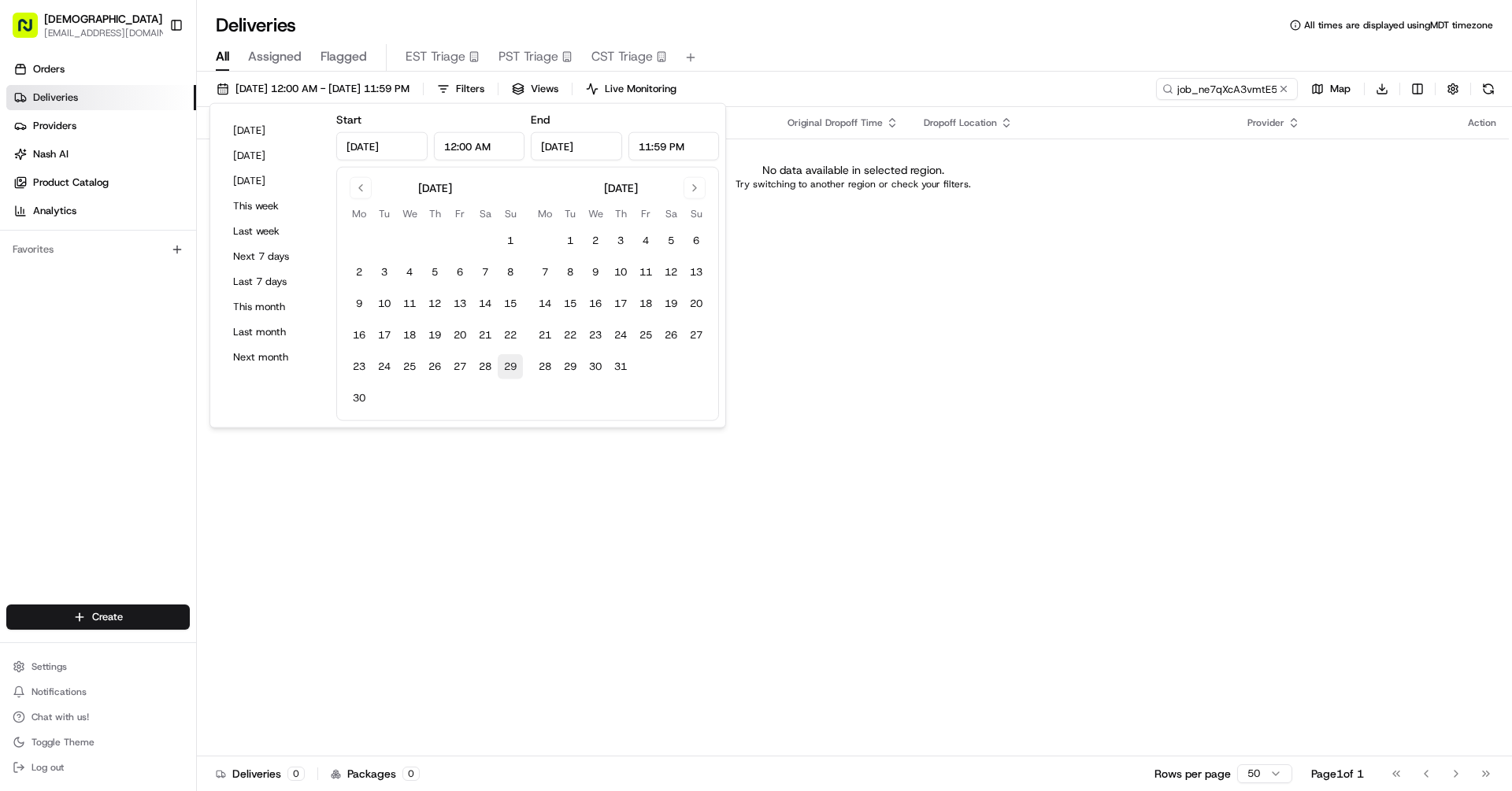
click at [511, 365] on button "29" at bounding box center [510, 367] width 25 height 25
type input "Jun 29, 2025"
click at [1042, 35] on div "Deliveries All times are displayed using MDT timezone" at bounding box center [855, 25] width 1316 height 25
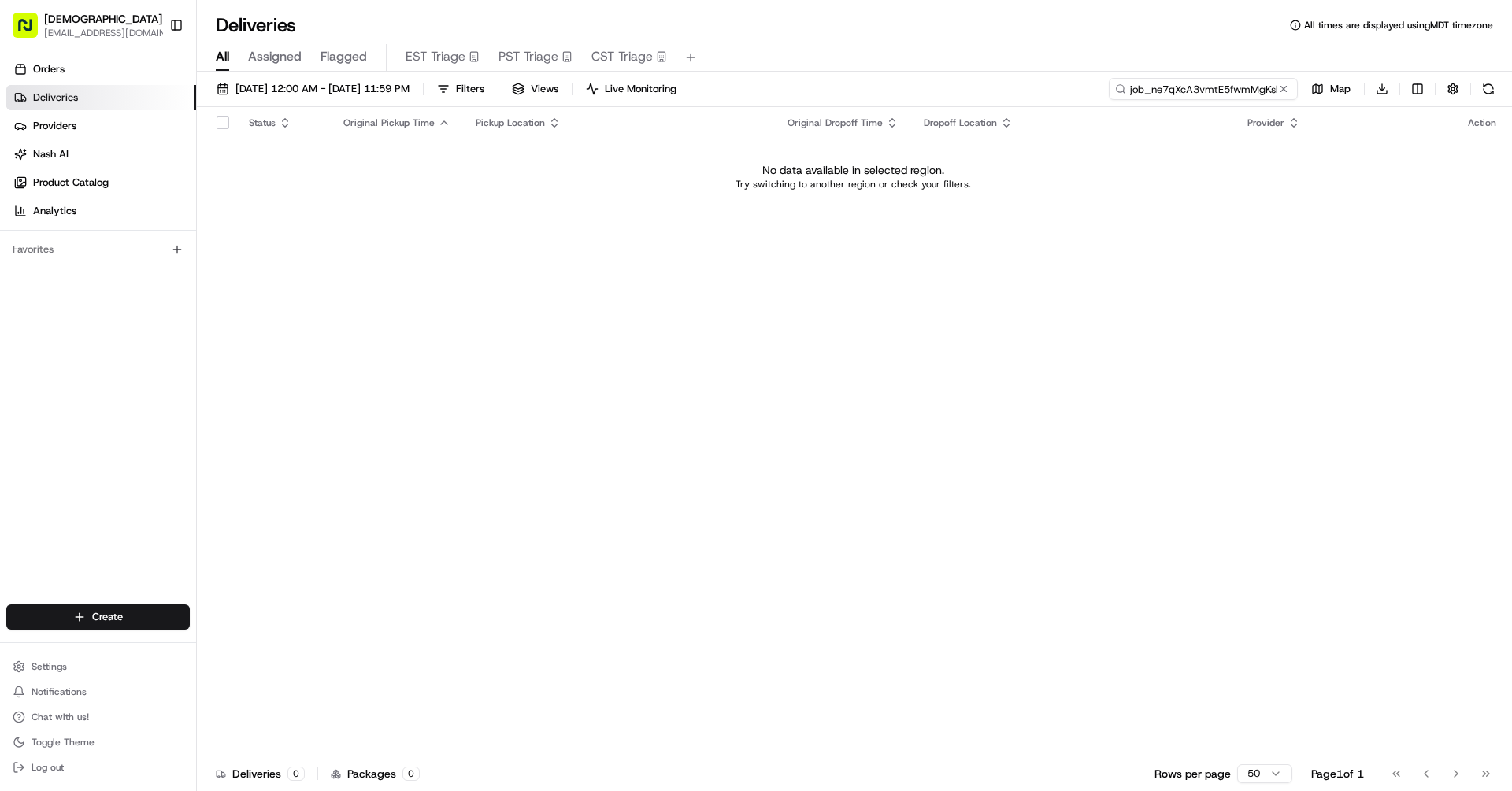
click at [1214, 88] on input "job_ne7qXcA3vmtE5fwmMgKsbS" at bounding box center [1203, 88] width 189 height 22
click at [409, 89] on span "06/29/2025 12:00 AM - 06/29/2025 11:59 PM" at bounding box center [323, 89] width 174 height 14
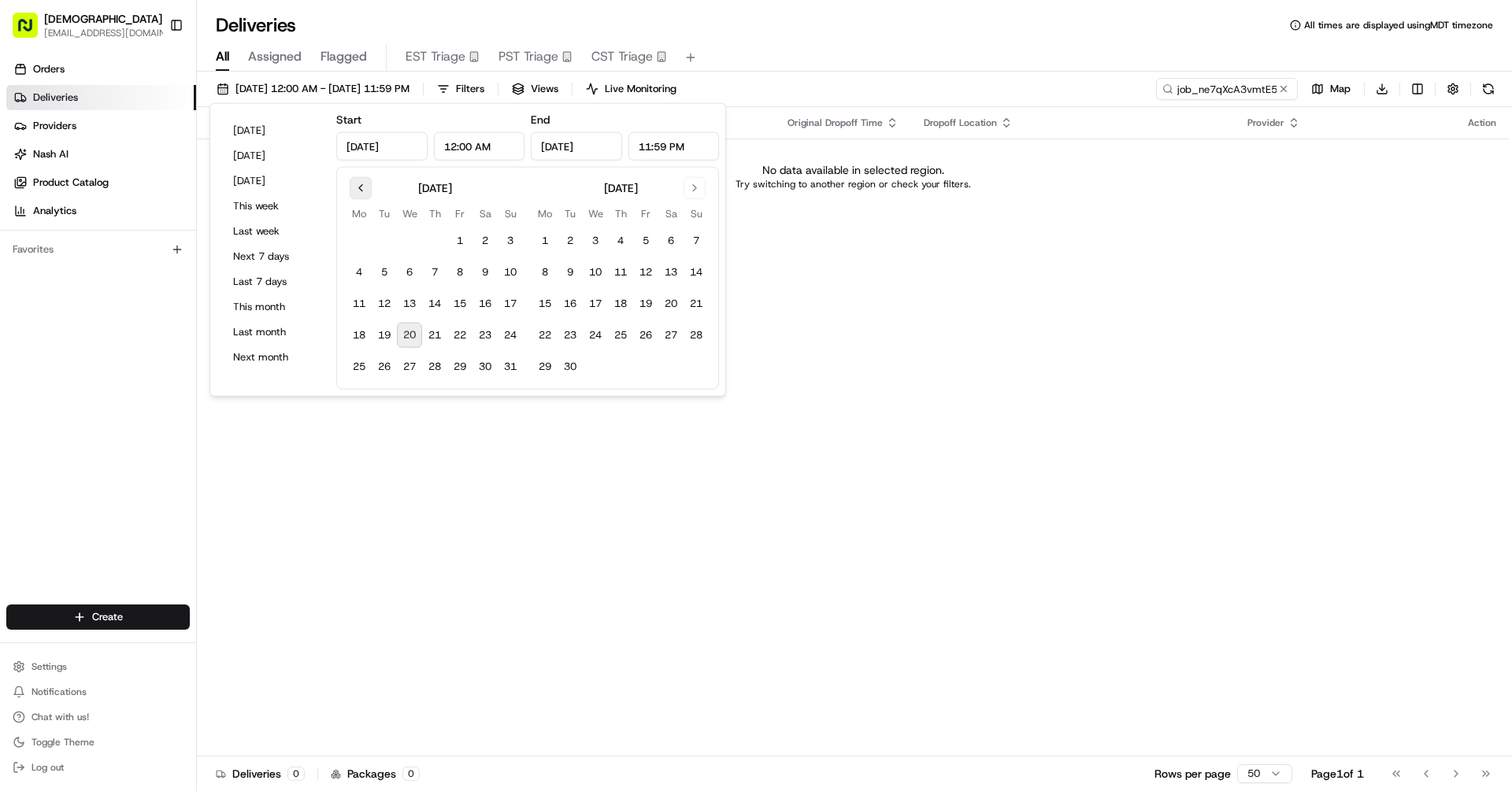
click at [351, 189] on button "Go to previous month" at bounding box center [360, 187] width 22 height 22
click at [433, 240] on button "1" at bounding box center [434, 240] width 25 height 25
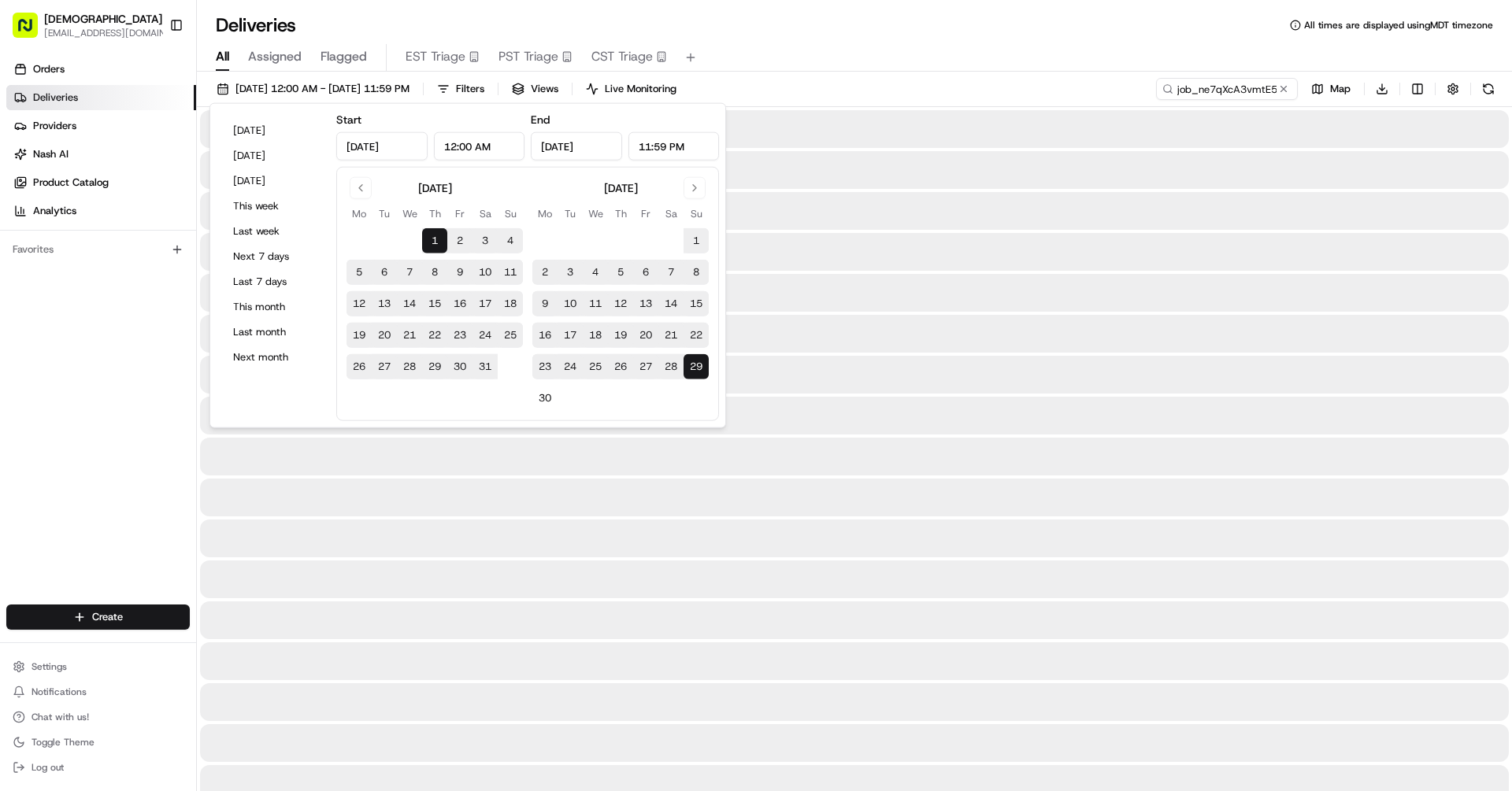
type input "May 1, 2025"
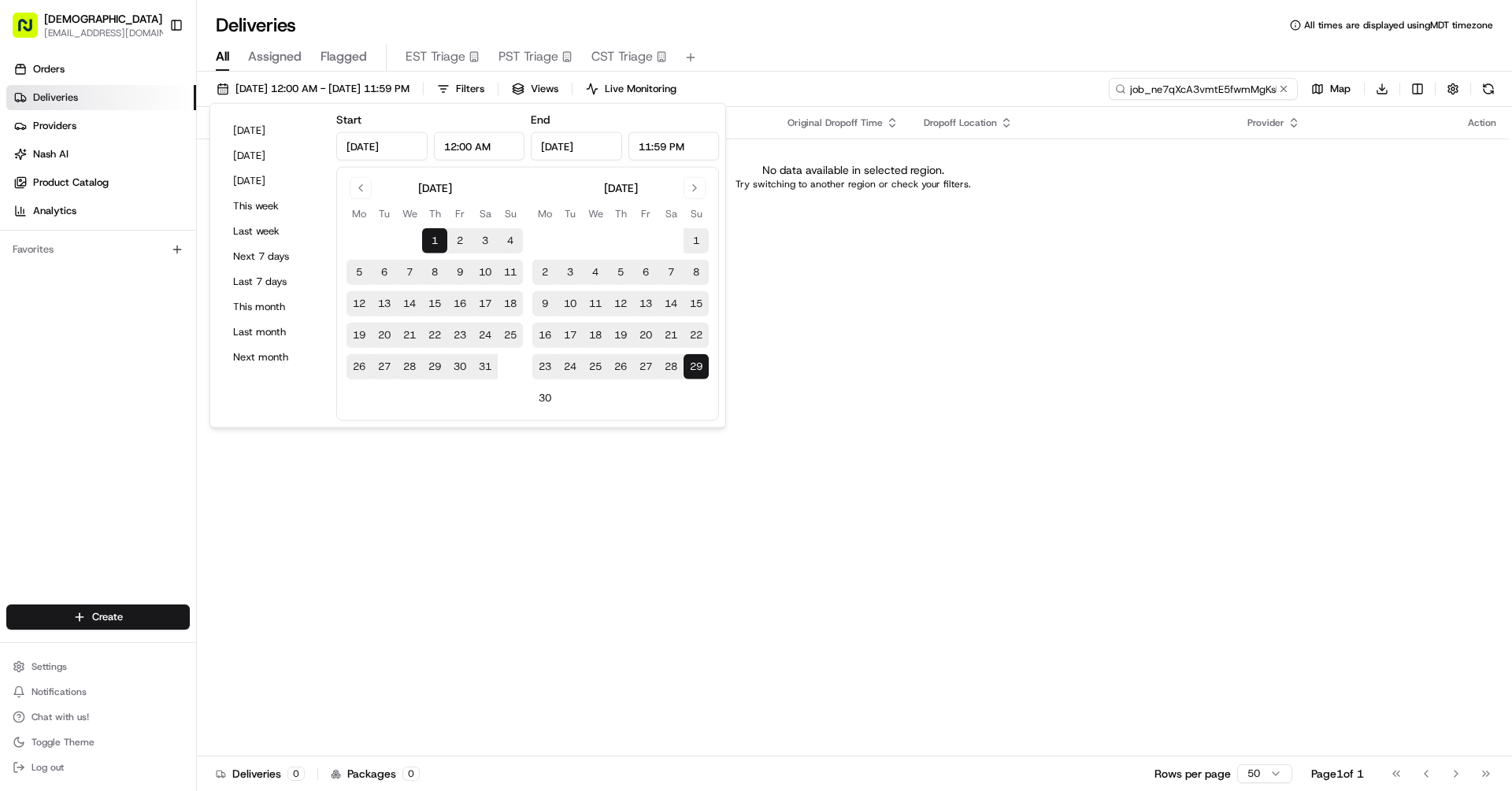
click at [1226, 90] on input "job_ne7qXcA3vmtE5fwmMgKsbS" at bounding box center [1203, 88] width 189 height 22
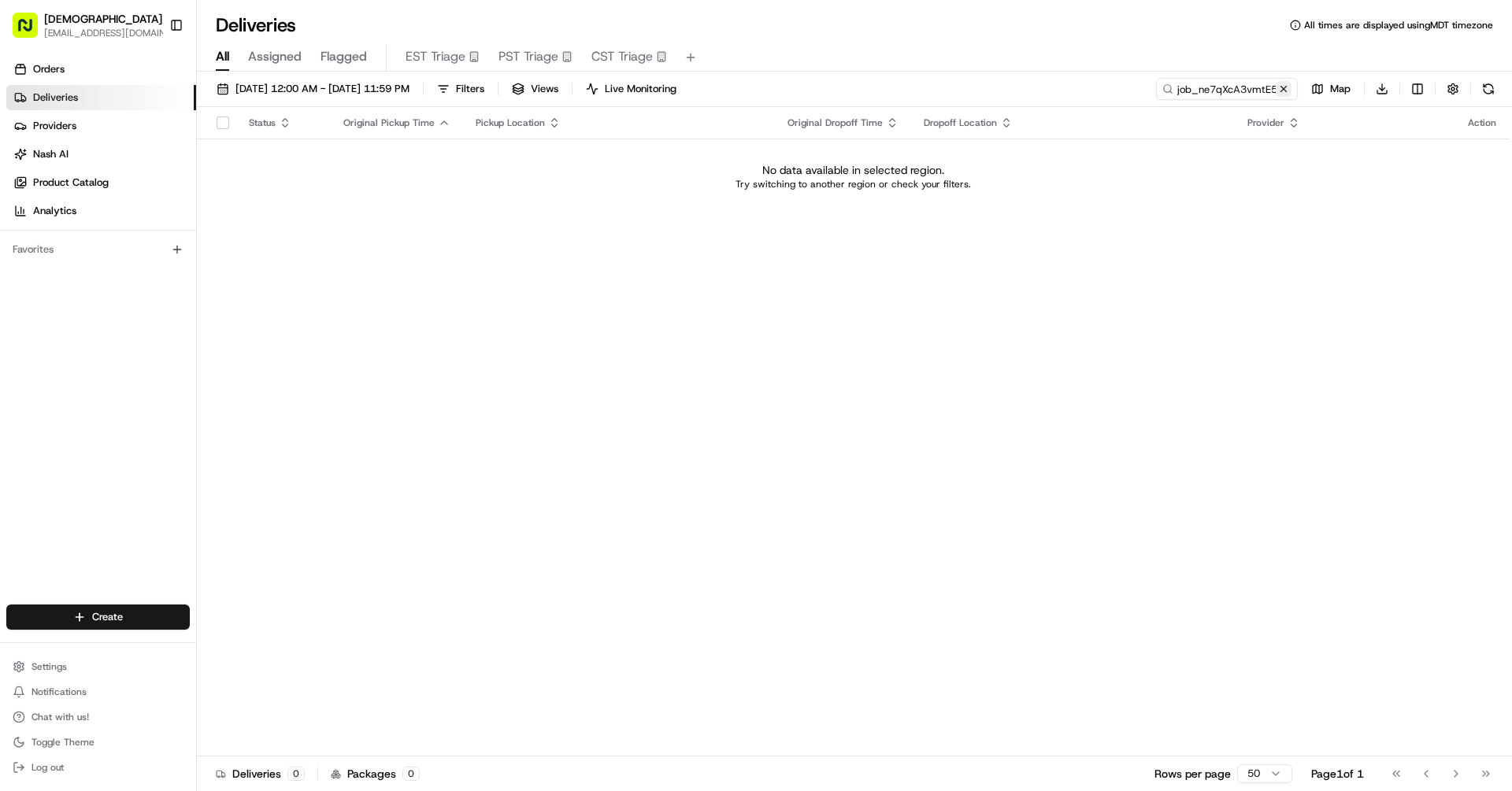
click at [1291, 87] on button at bounding box center [1284, 89] width 16 height 16
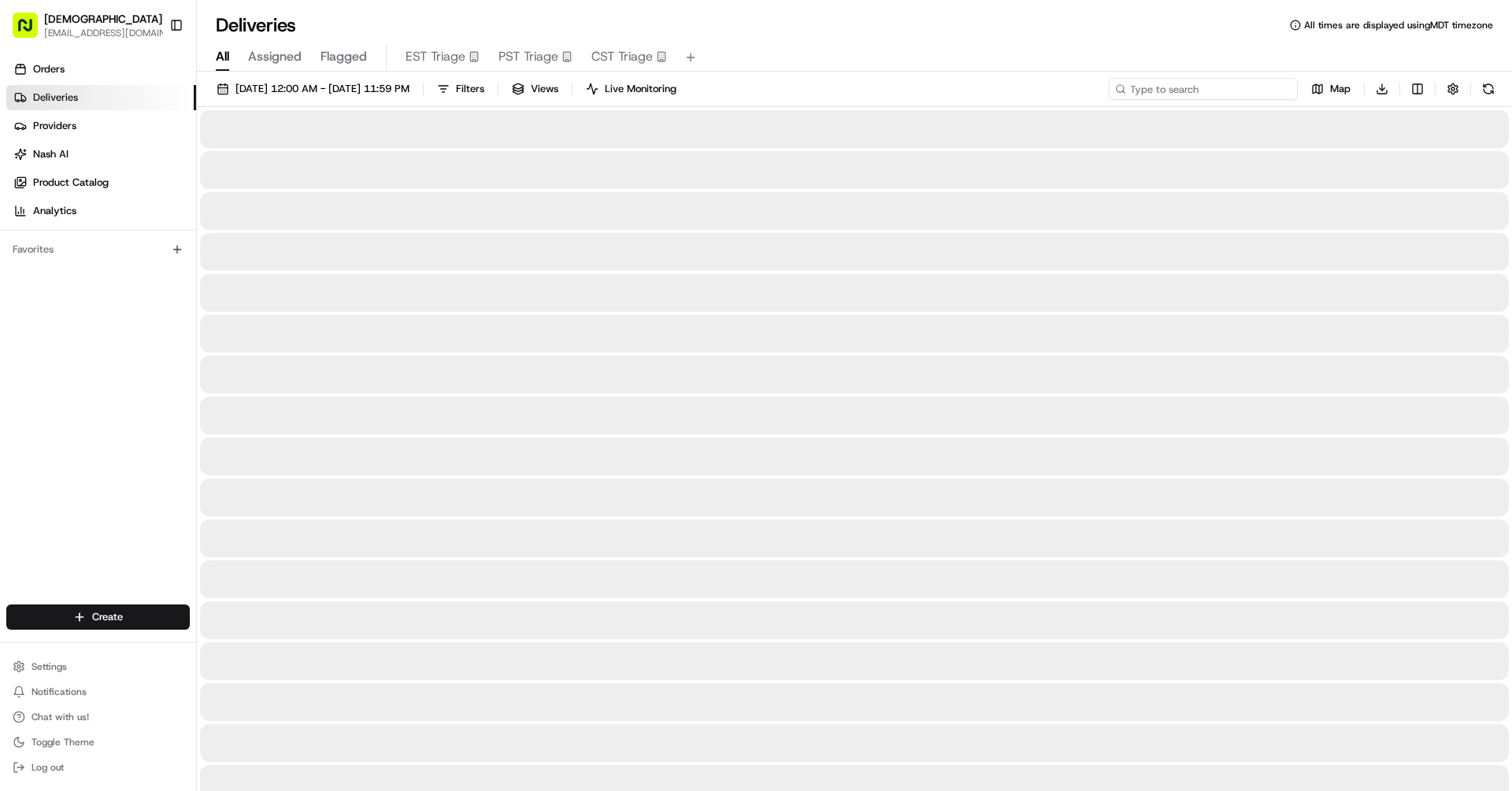
click at [1251, 94] on input at bounding box center [1203, 88] width 189 height 22
paste input "tsk_Z6XpUKNNqUjSY4RaueYcEJ"
type input "tsk_Z6XpUKNNqUjSY4RaueYcEJ"
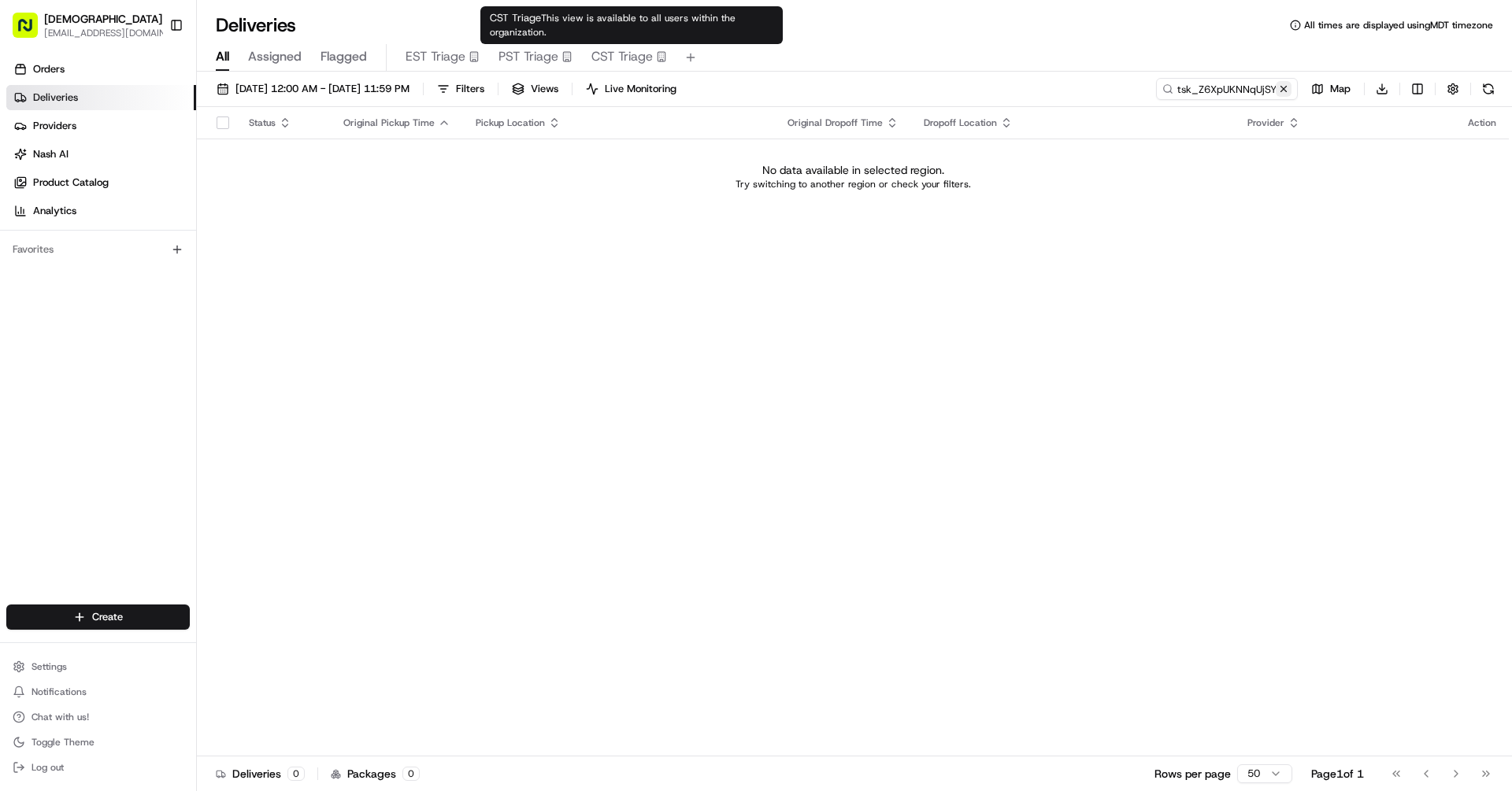
click at [1287, 84] on button at bounding box center [1284, 89] width 16 height 16
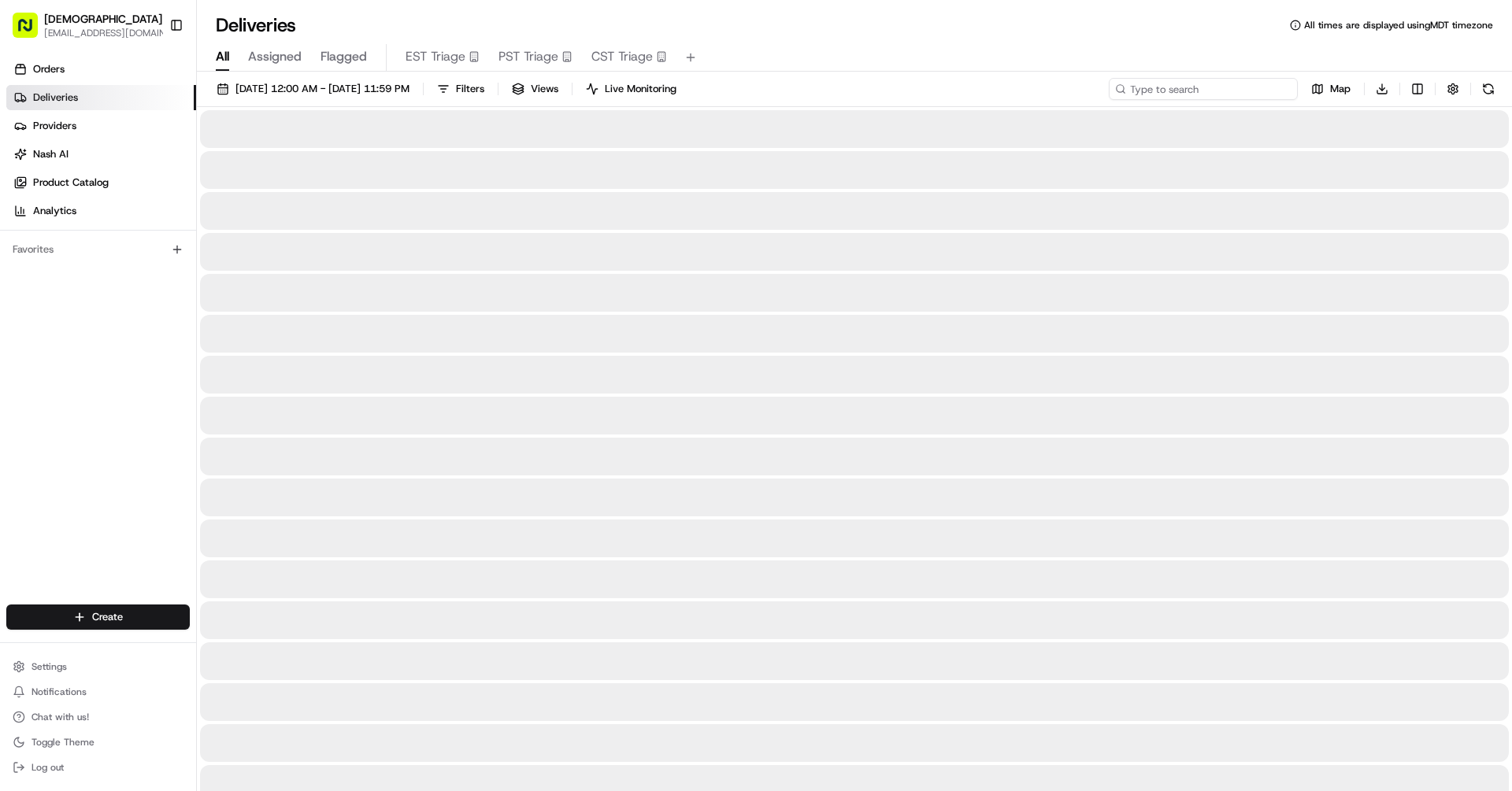
click at [1255, 92] on input at bounding box center [1203, 88] width 189 height 22
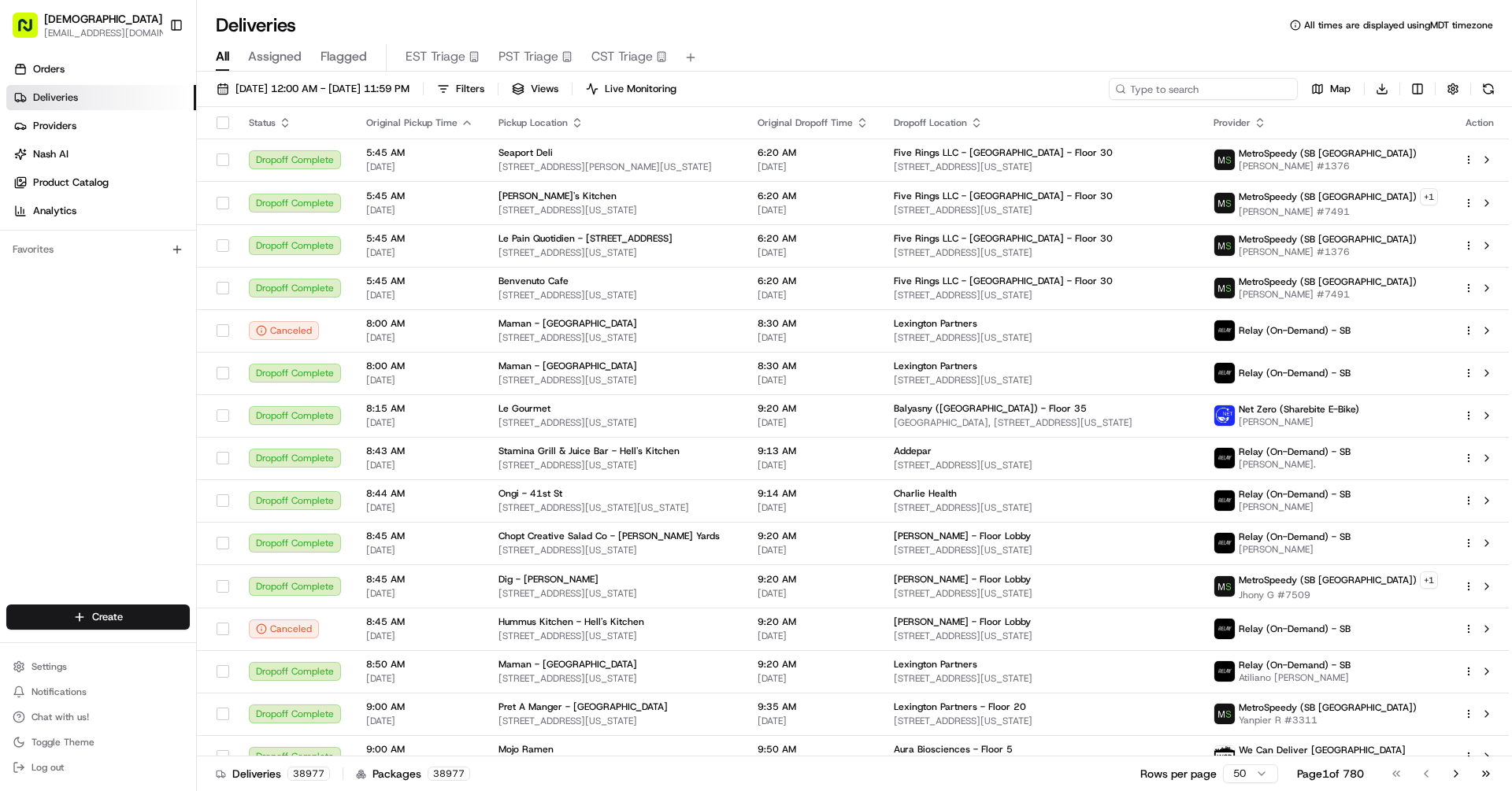
paste input "job_SQ6WVofJaQ4wg3BfyCv6nq"
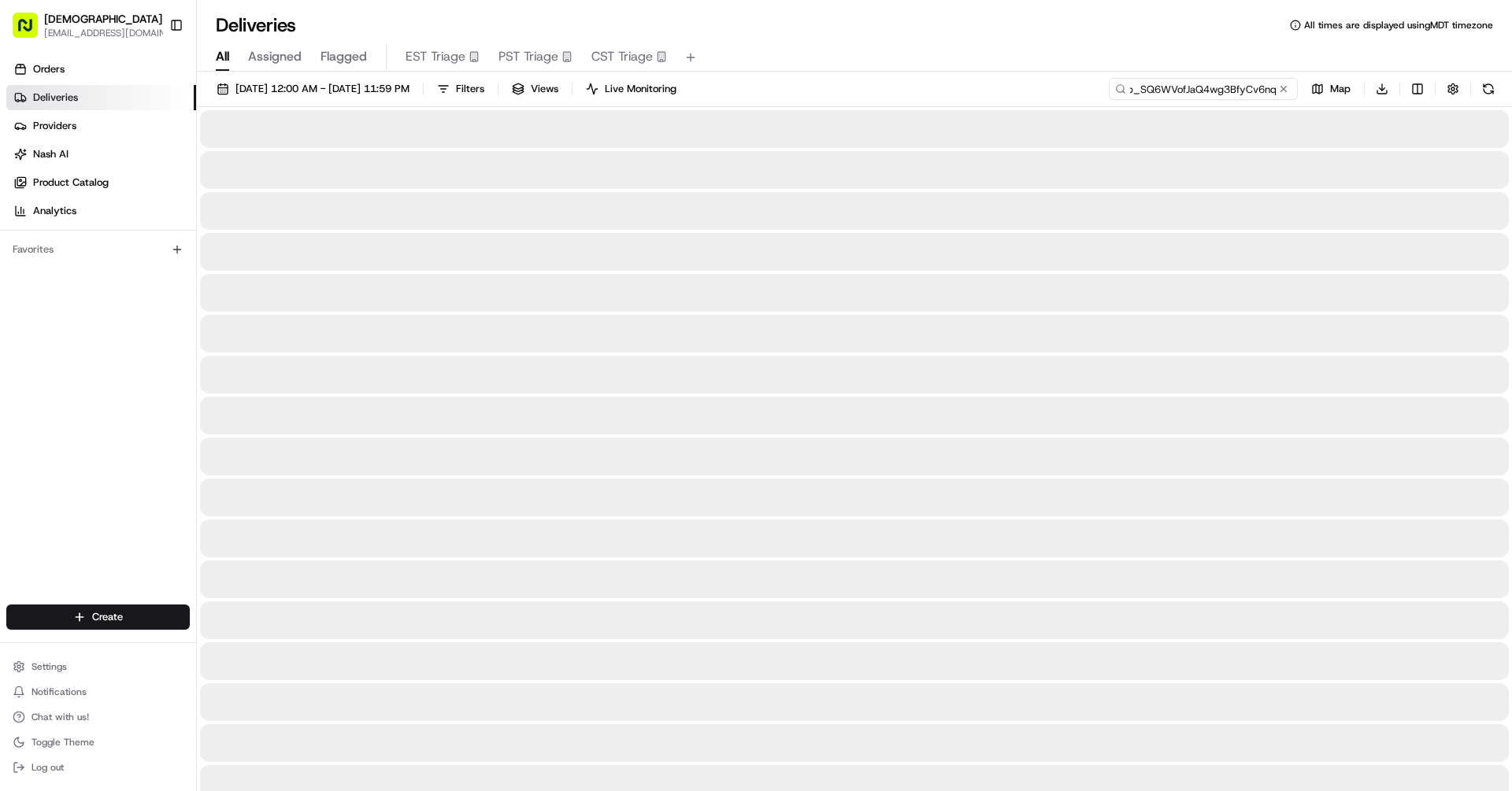
type input "job_SQ6WVofJaQ4wg3BfyCv6nq"
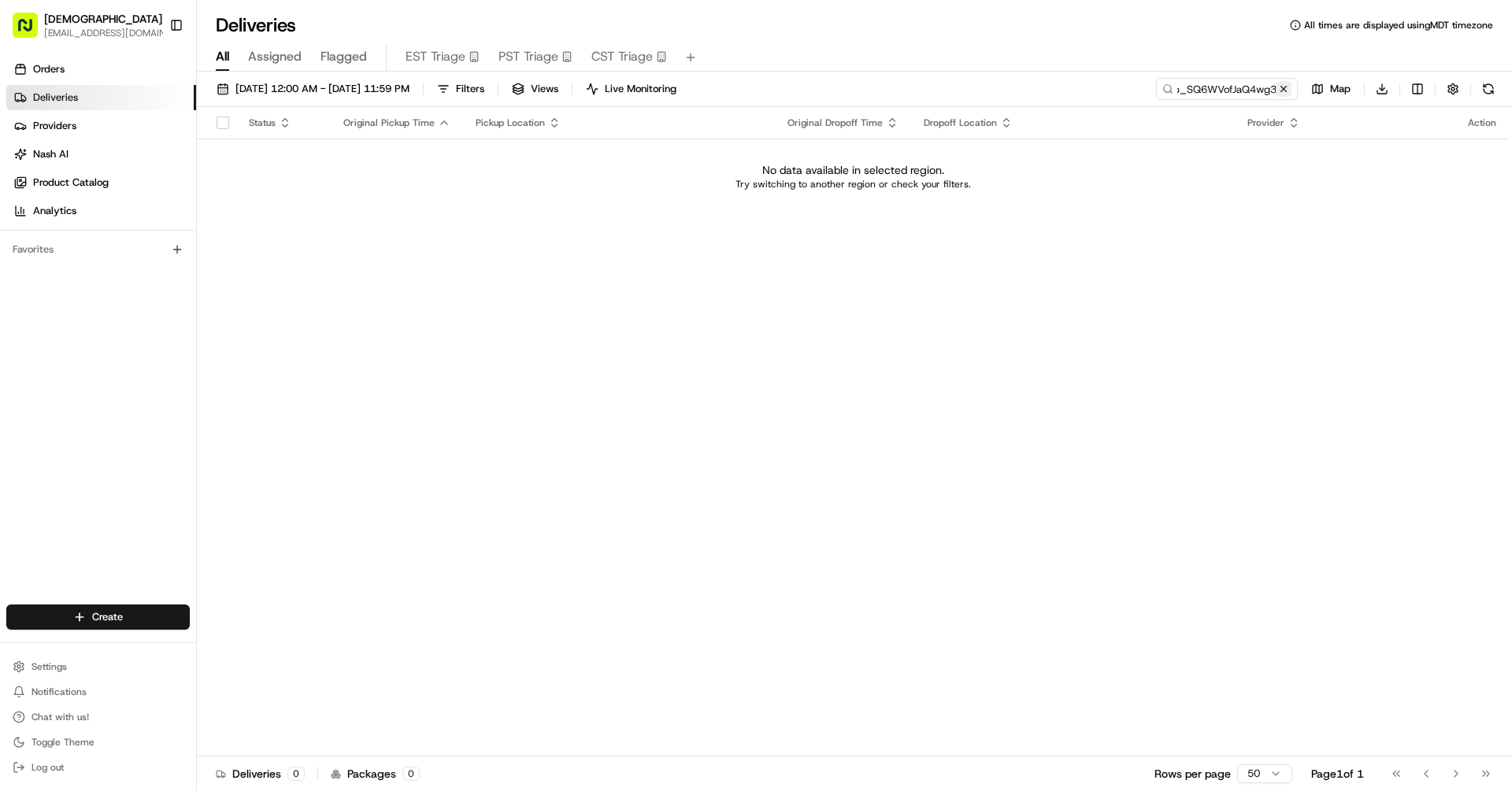
click at [1286, 84] on button at bounding box center [1284, 89] width 16 height 16
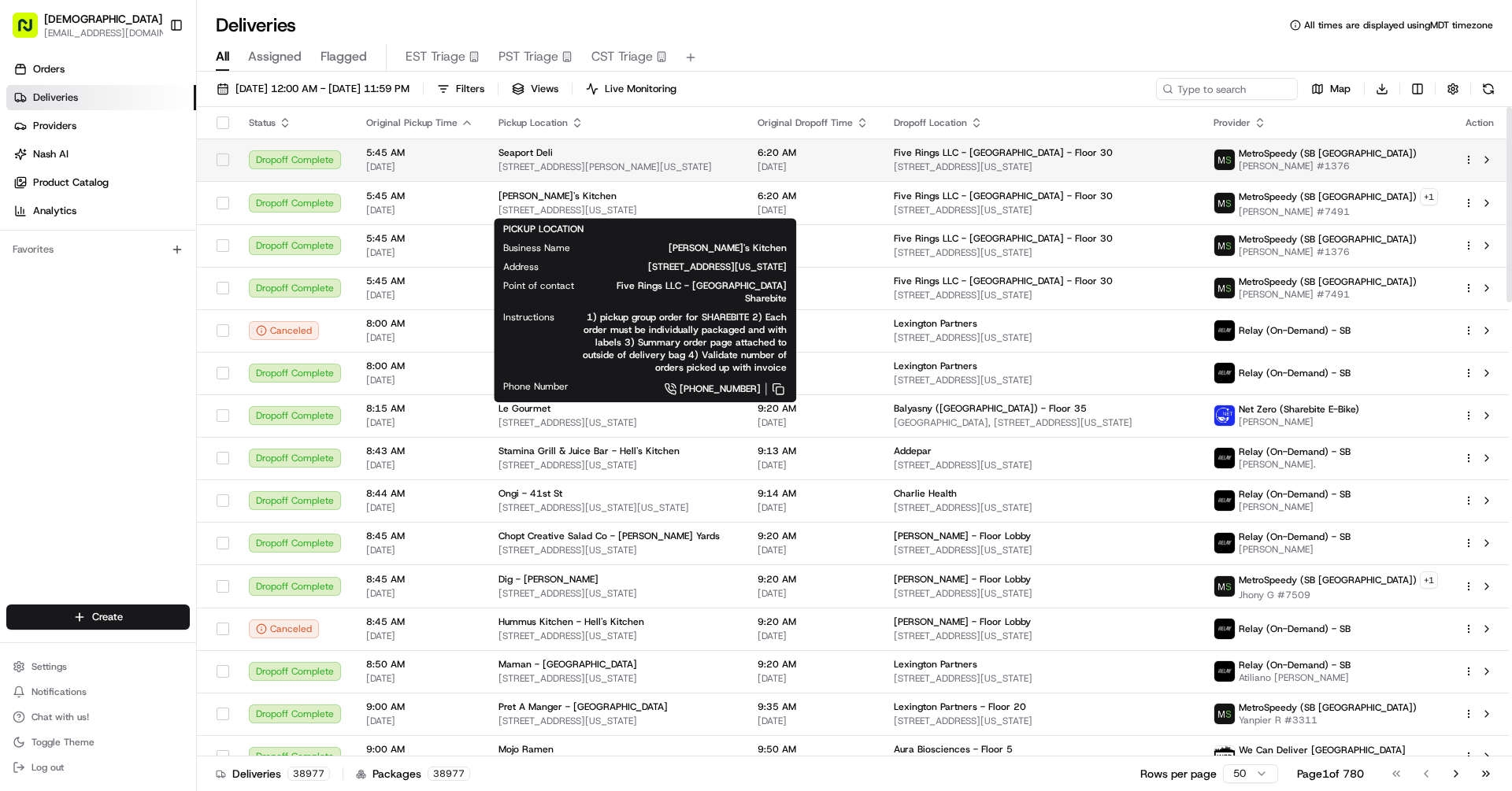
click at [632, 154] on div "Seaport Deli" at bounding box center [615, 153] width 234 height 13
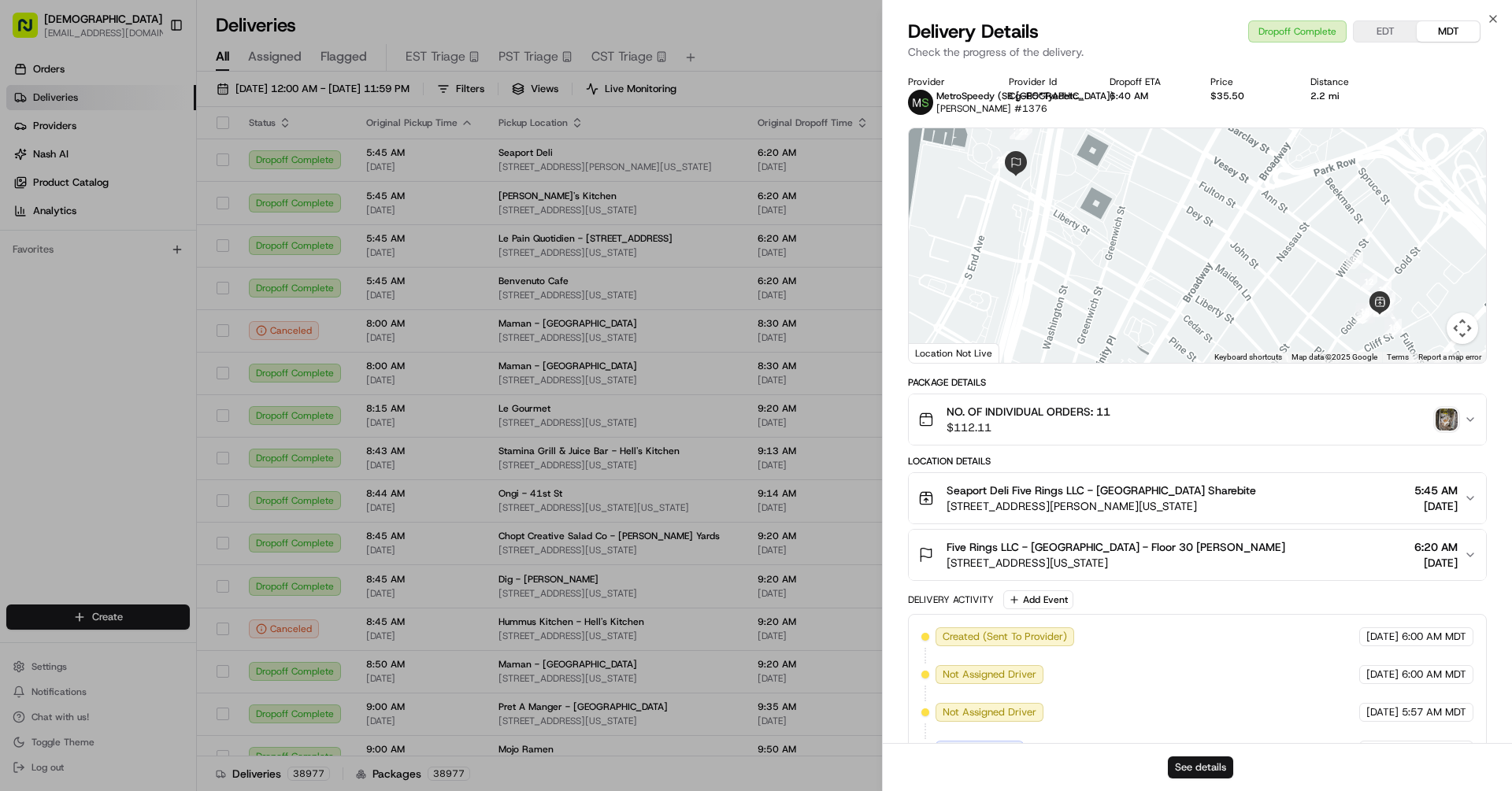
click at [1189, 765] on button "See details" at bounding box center [1200, 767] width 65 height 22
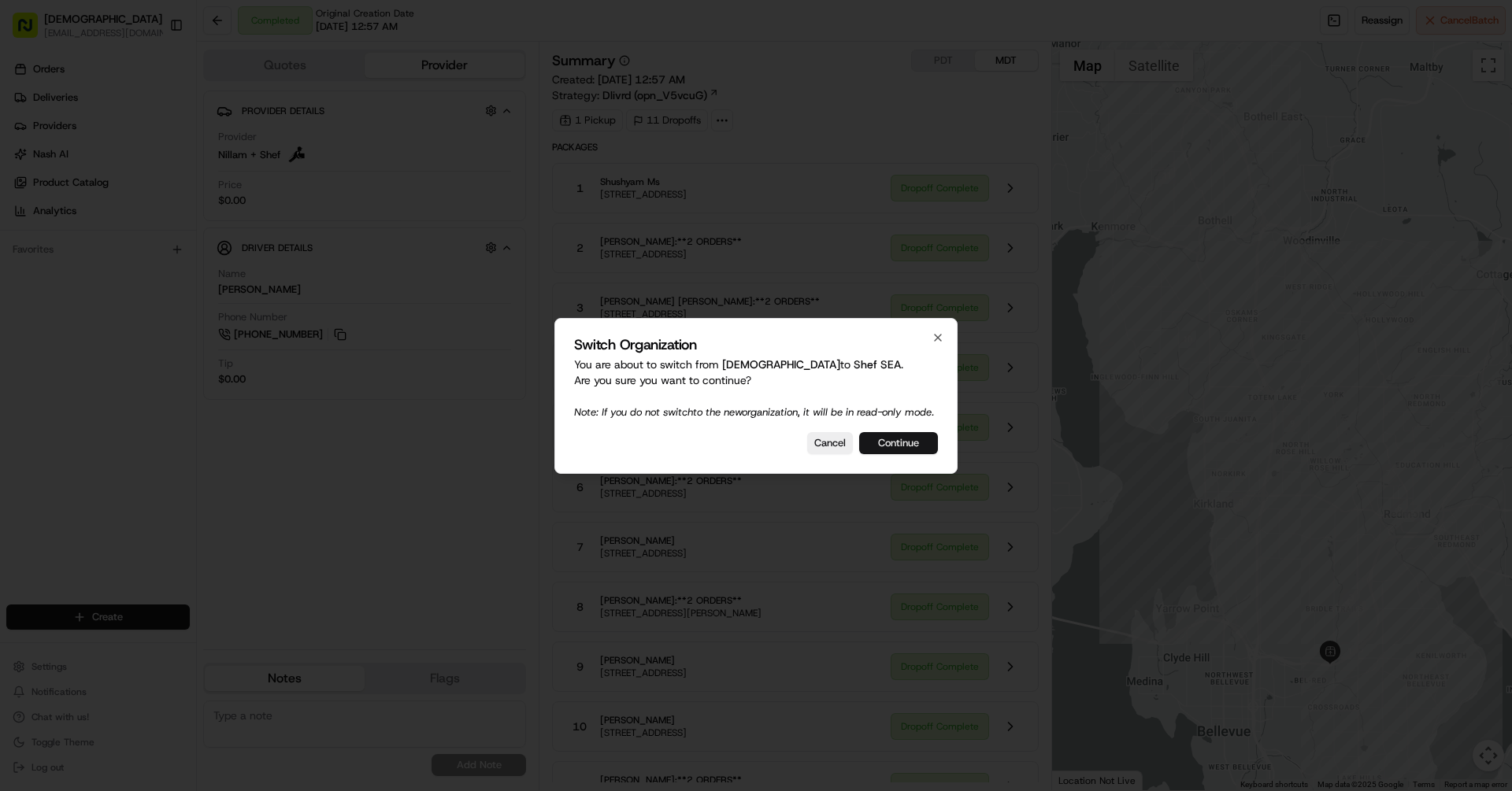
click at [874, 446] on button "Continue" at bounding box center [899, 443] width 79 height 22
